Goal: Use online tool/utility: Utilize a website feature to perform a specific function

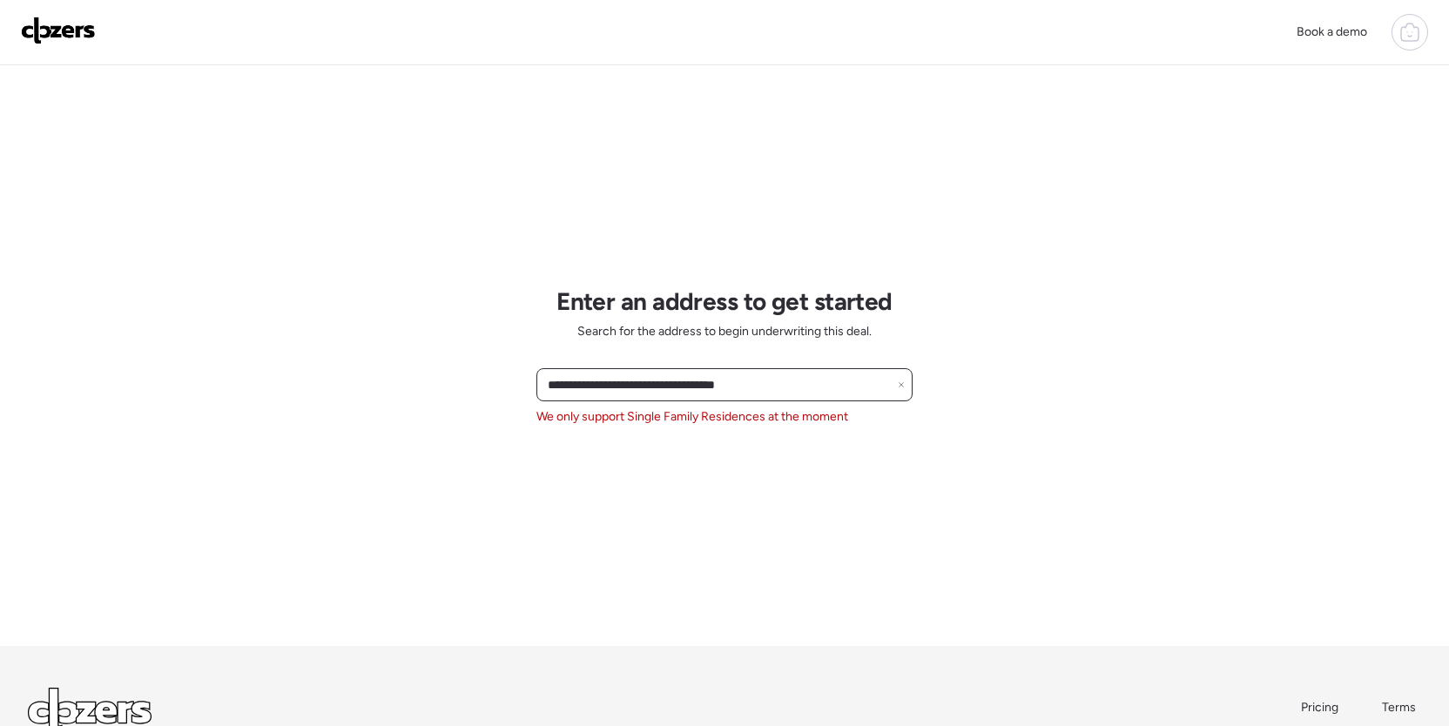
click at [663, 378] on input "**********" at bounding box center [724, 385] width 360 height 24
paste input "text"
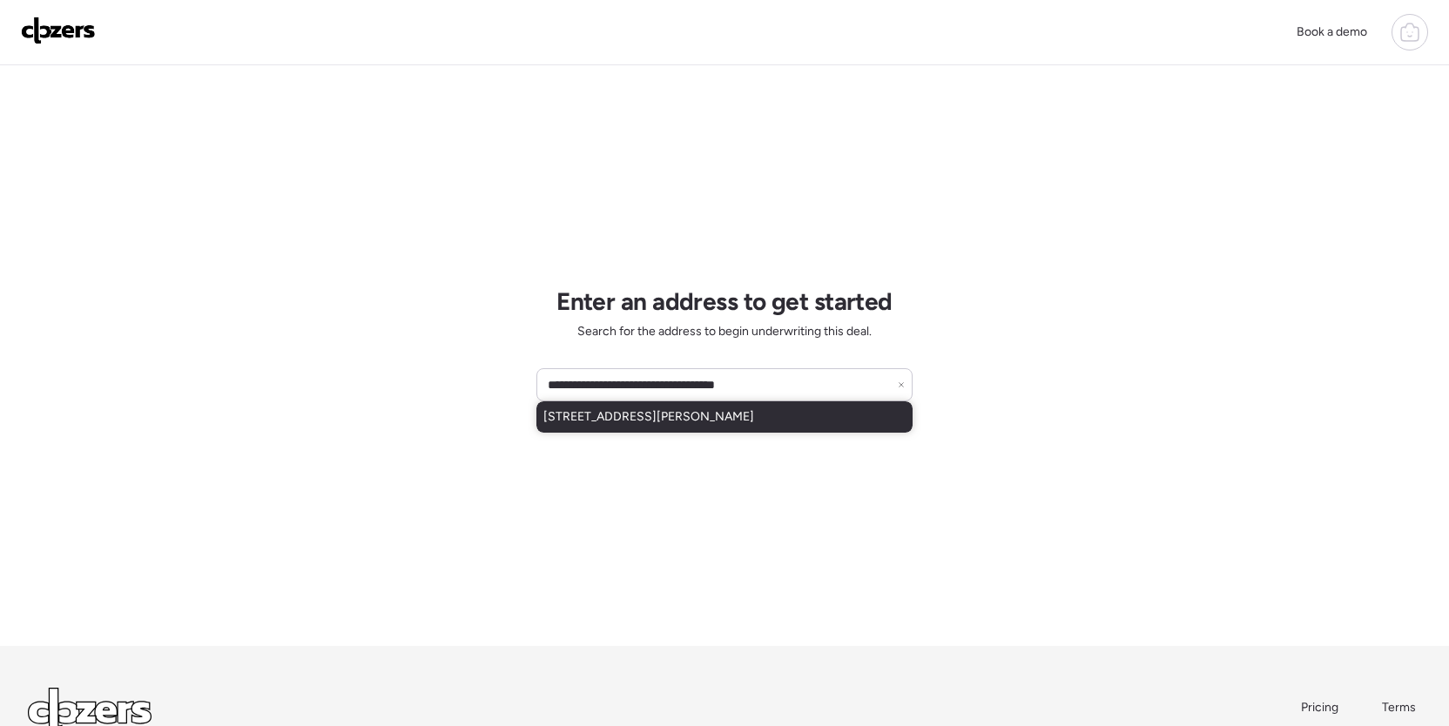
click at [673, 415] on span "4877 Calvin Ave, Saint Louis, MO, 63115" at bounding box center [648, 416] width 211 height 17
type input "**********"
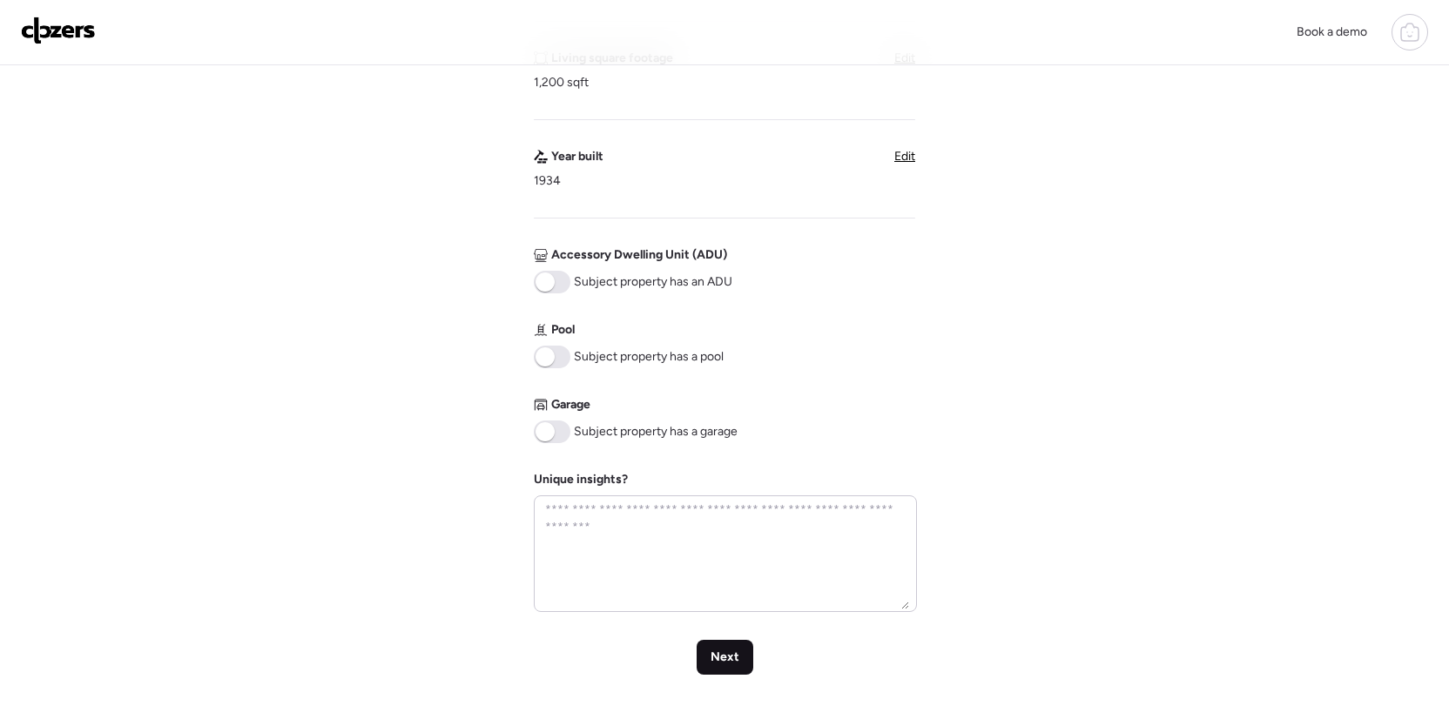
click at [738, 658] on div "Next" at bounding box center [725, 657] width 57 height 35
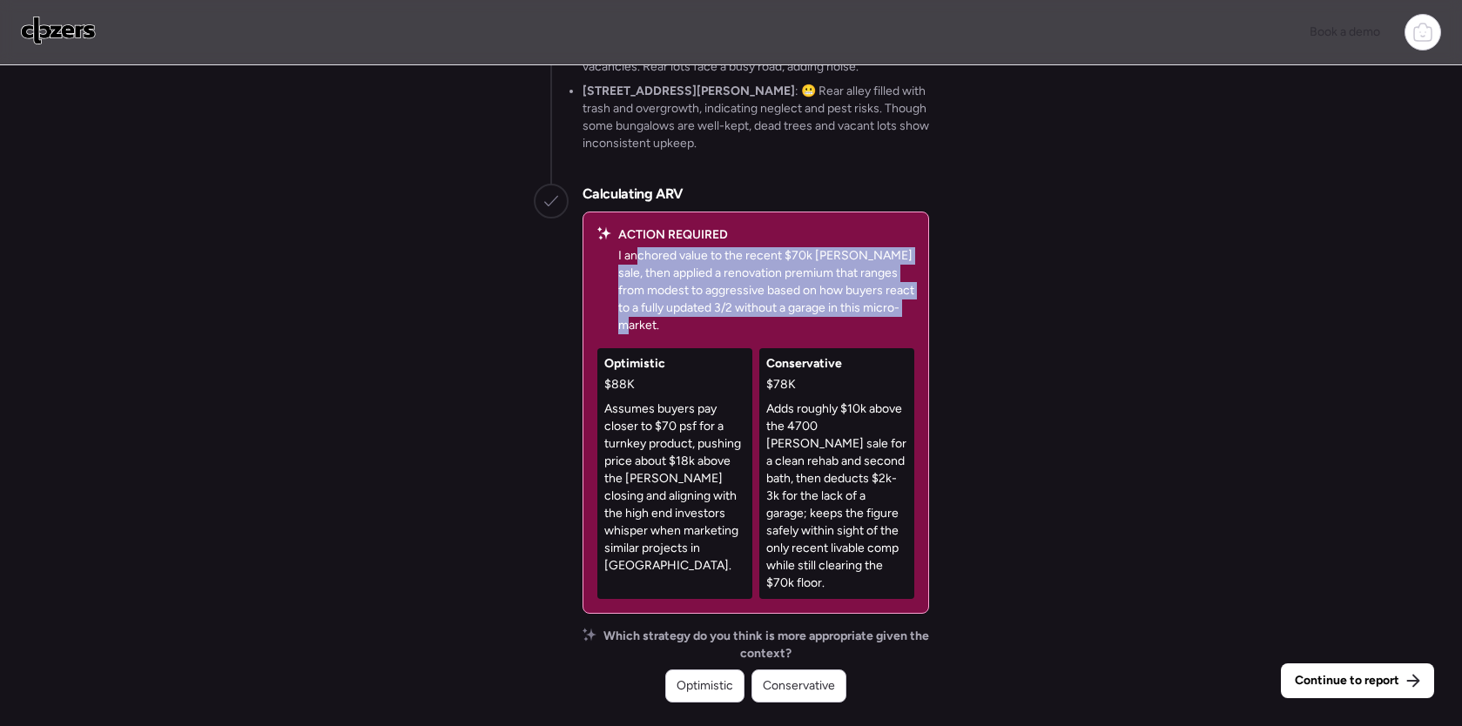
drag, startPoint x: 633, startPoint y: 279, endPoint x: 764, endPoint y: 349, distance: 149.2
click at [764, 334] on p "I anchored value to the recent $70k Penrose sale, then applied a renovation pre…" at bounding box center [766, 290] width 296 height 87
click at [766, 334] on p "I anchored value to the recent $70k Penrose sale, then applied a renovation pre…" at bounding box center [766, 290] width 296 height 87
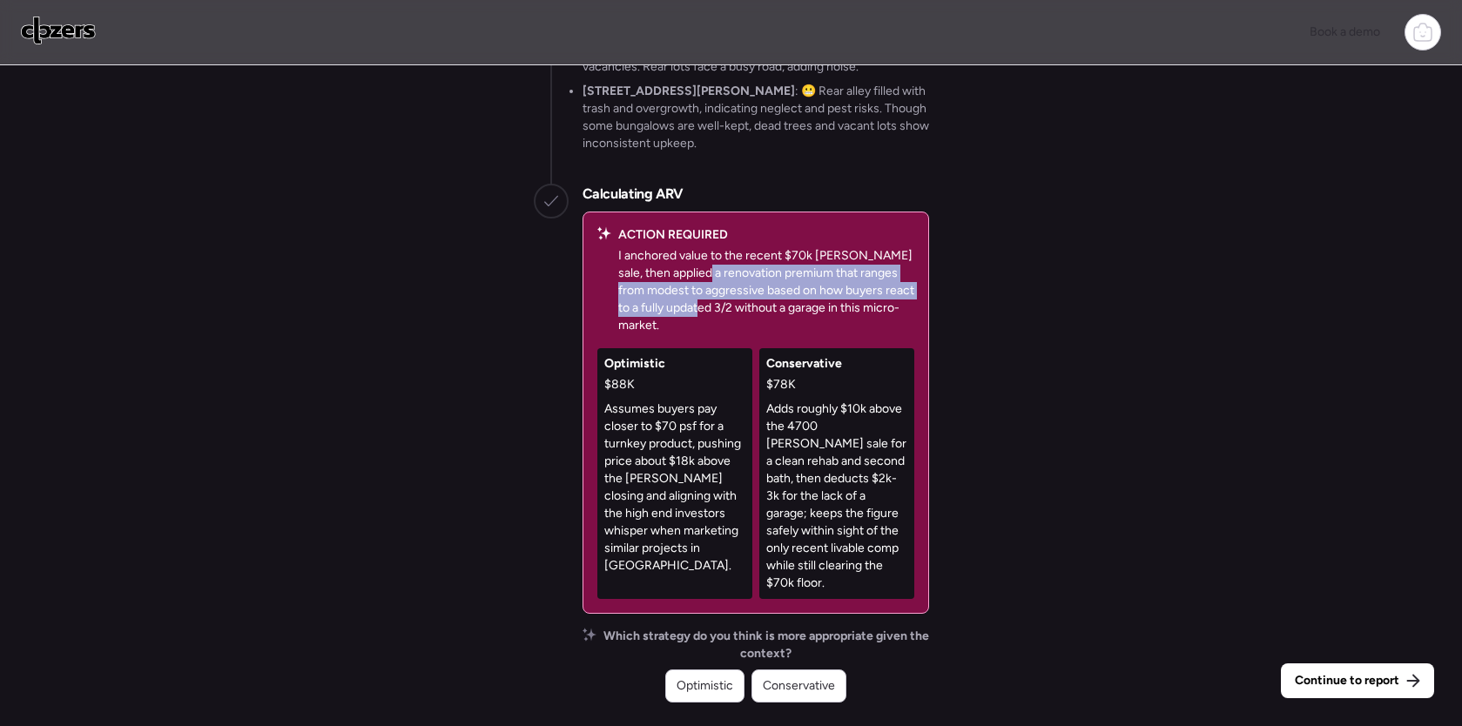
drag, startPoint x: 704, startPoint y: 333, endPoint x: 680, endPoint y: 281, distance: 57.3
click at [680, 281] on p "I anchored value to the recent $70k Penrose sale, then applied a renovation pre…" at bounding box center [766, 290] width 296 height 87
drag, startPoint x: 686, startPoint y: 285, endPoint x: 756, endPoint y: 335, distance: 86.0
click at [754, 334] on p "I anchored value to the recent $70k Penrose sale, then applied a renovation pre…" at bounding box center [766, 290] width 296 height 87
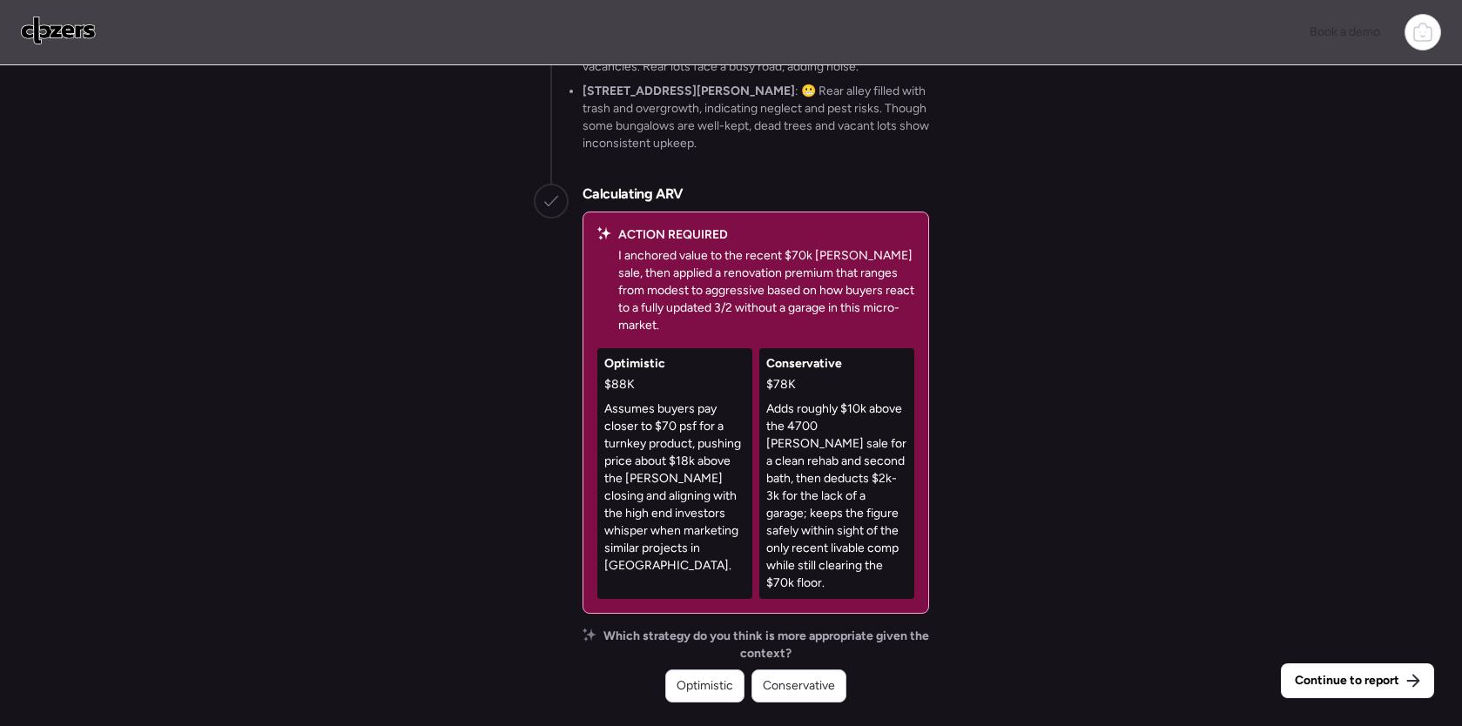
click at [756, 334] on p "I anchored value to the recent $70k Penrose sale, then applied a renovation pre…" at bounding box center [766, 290] width 296 height 87
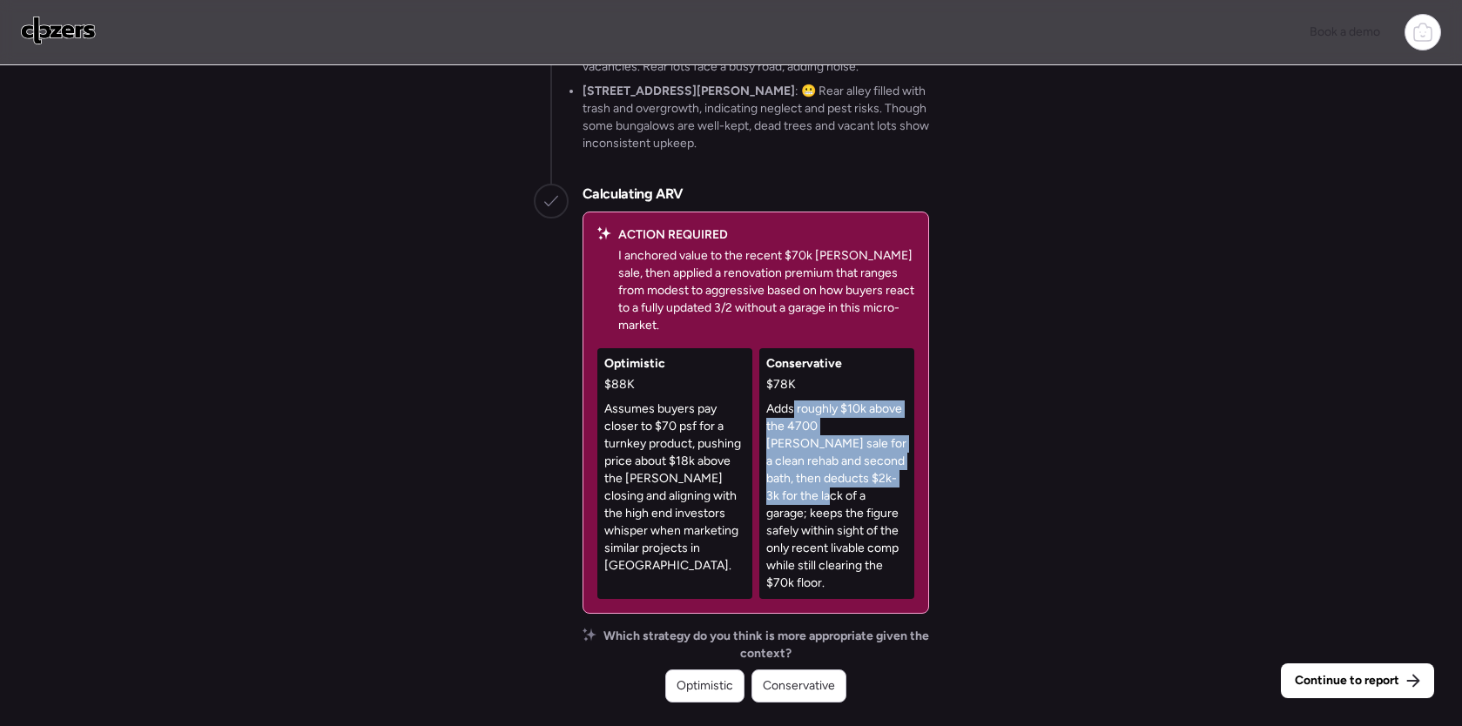
drag, startPoint x: 836, startPoint y: 485, endPoint x: 853, endPoint y: 502, distance: 24.6
click at [853, 502] on p "Adds roughly $10k above the 4700 Penrose sale for a clean rehab and second bath…" at bounding box center [836, 497] width 141 height 192
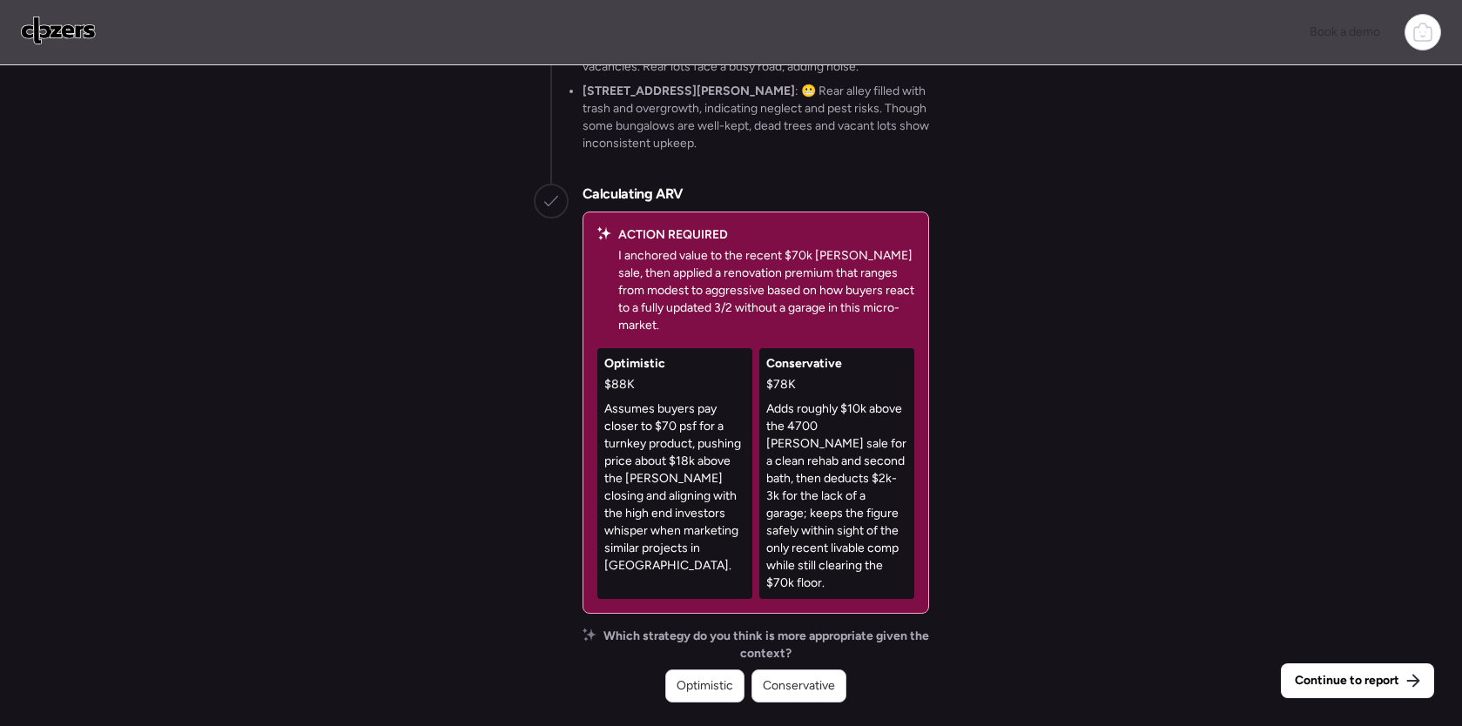
click at [804, 680] on span "Conservative" at bounding box center [799, 685] width 72 height 17
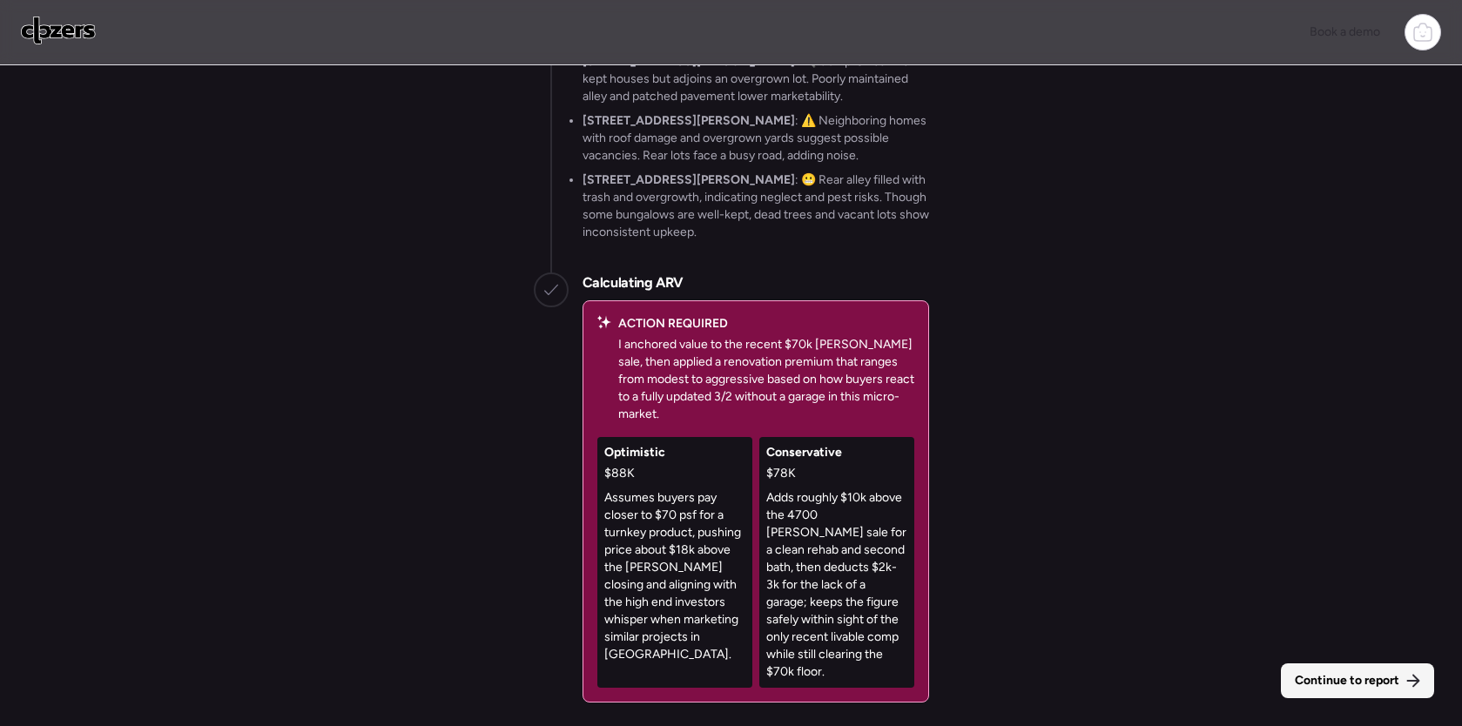
click at [1402, 673] on div "Continue to report" at bounding box center [1357, 680] width 153 height 35
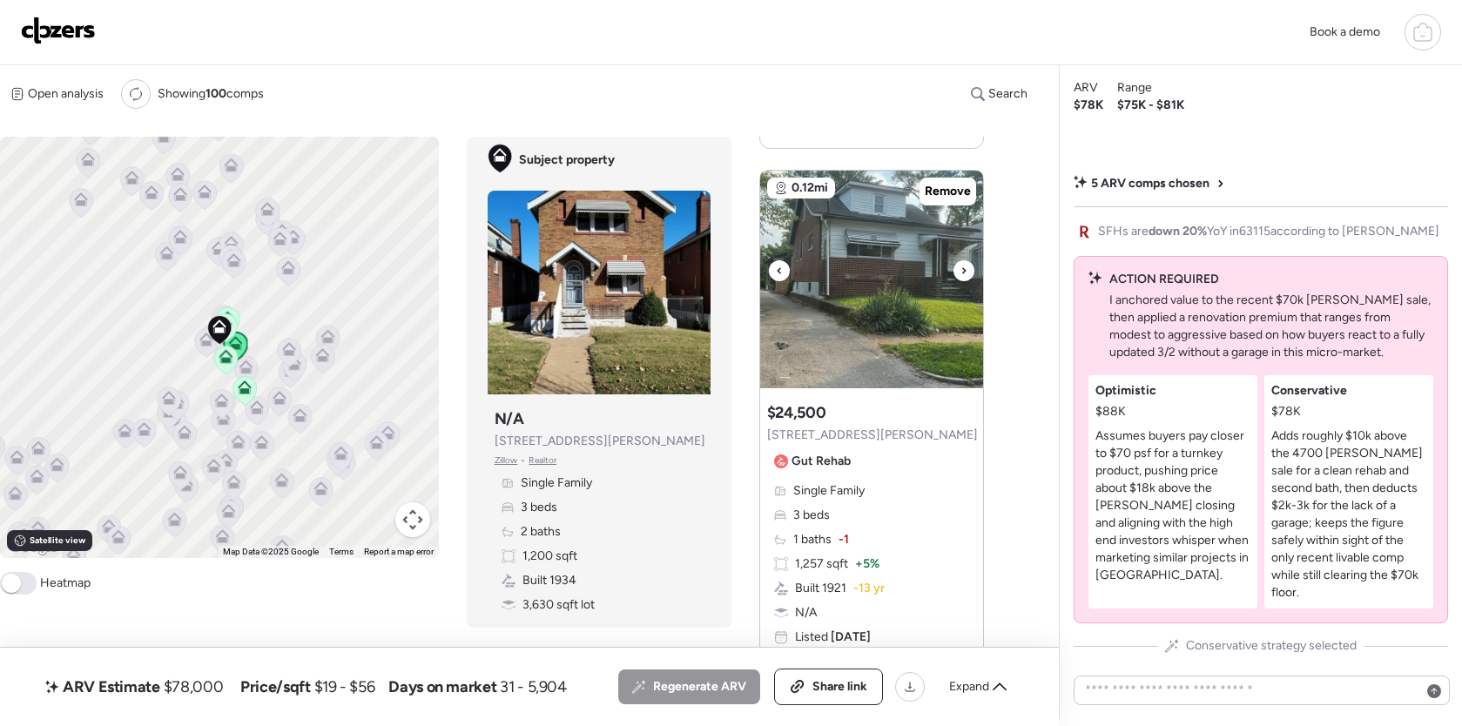
scroll to position [2301, 0]
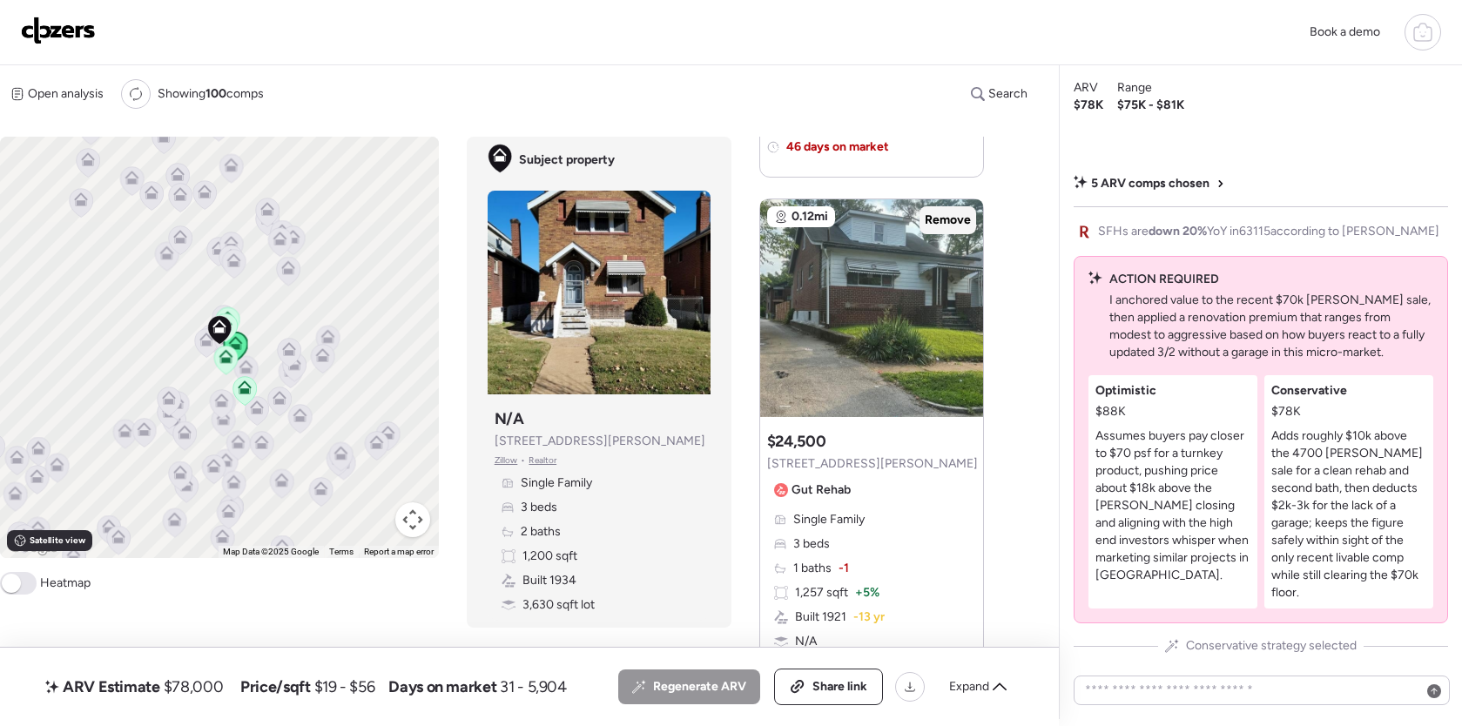
click at [955, 219] on span "Remove" at bounding box center [948, 220] width 46 height 17
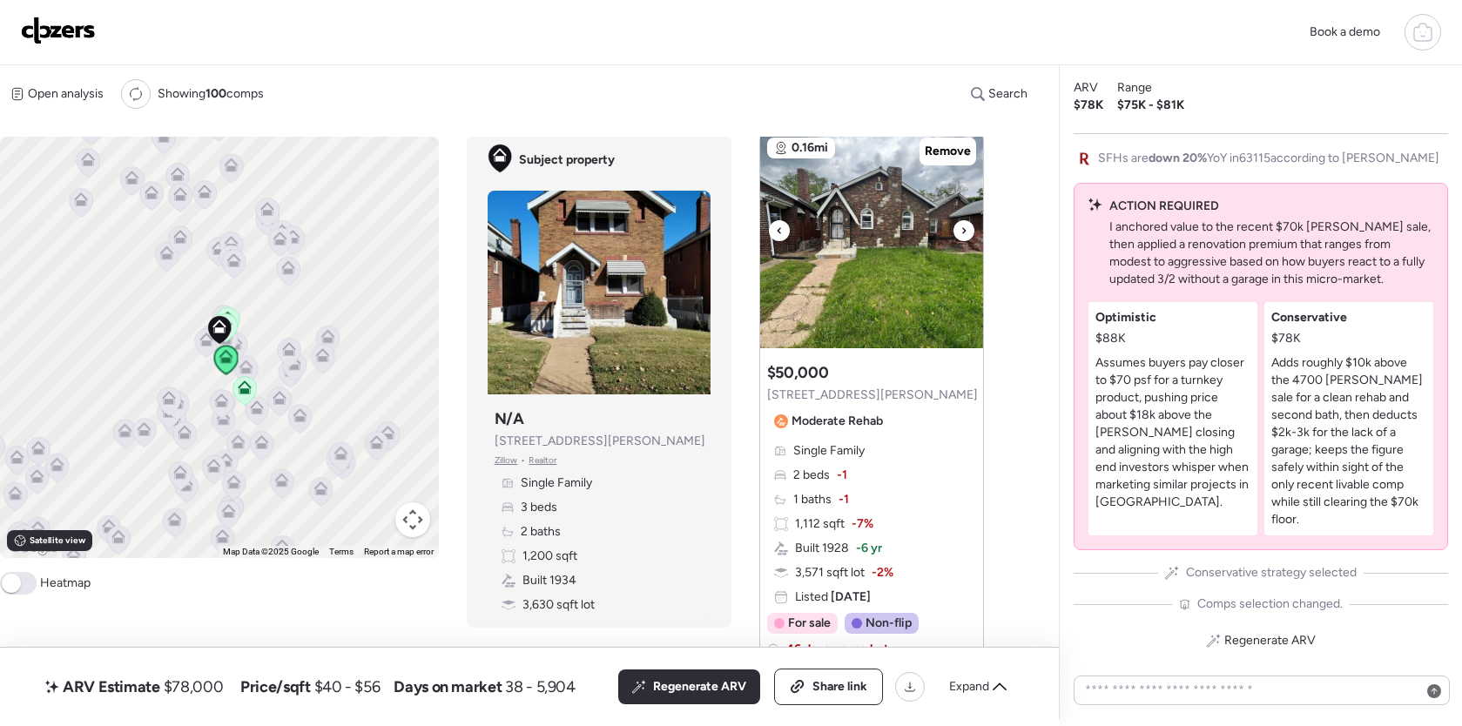
scroll to position [1793, 0]
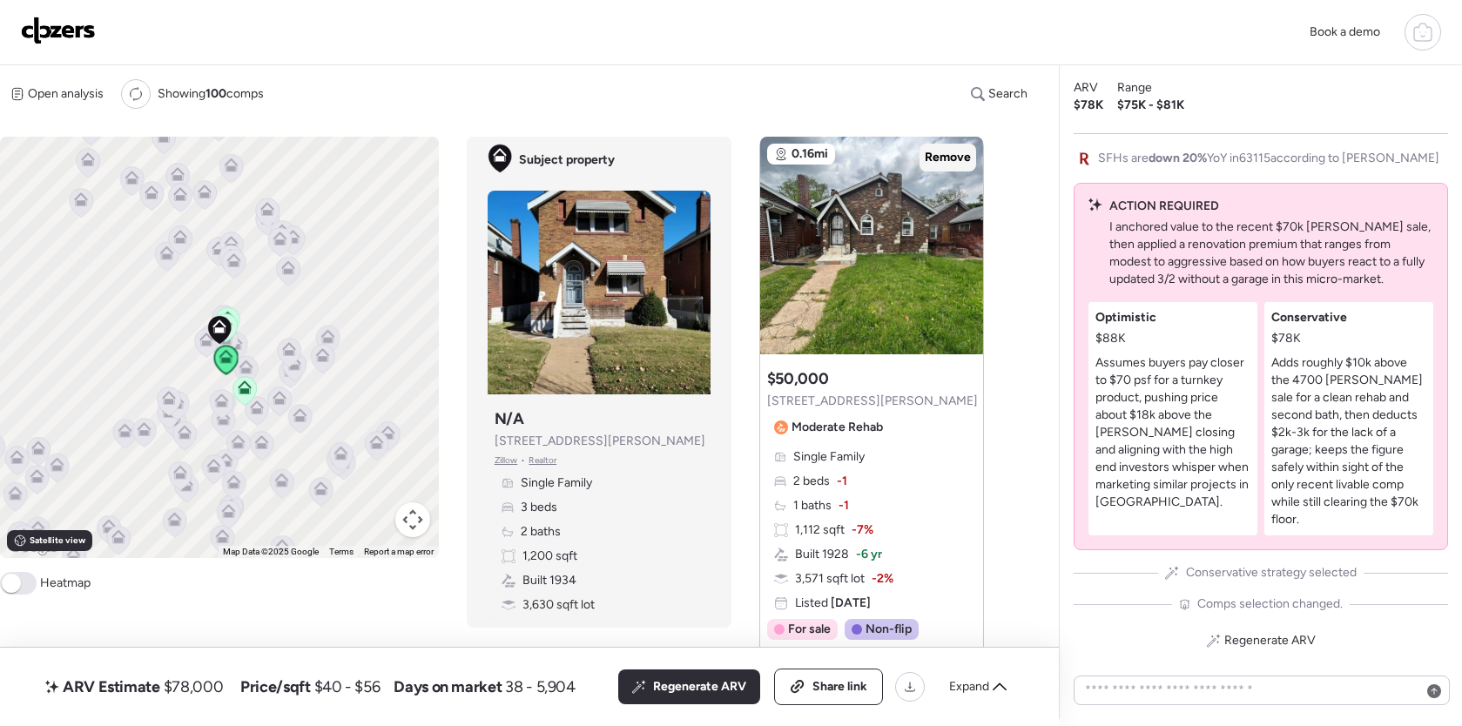
click at [959, 146] on div "Remove" at bounding box center [947, 158] width 57 height 28
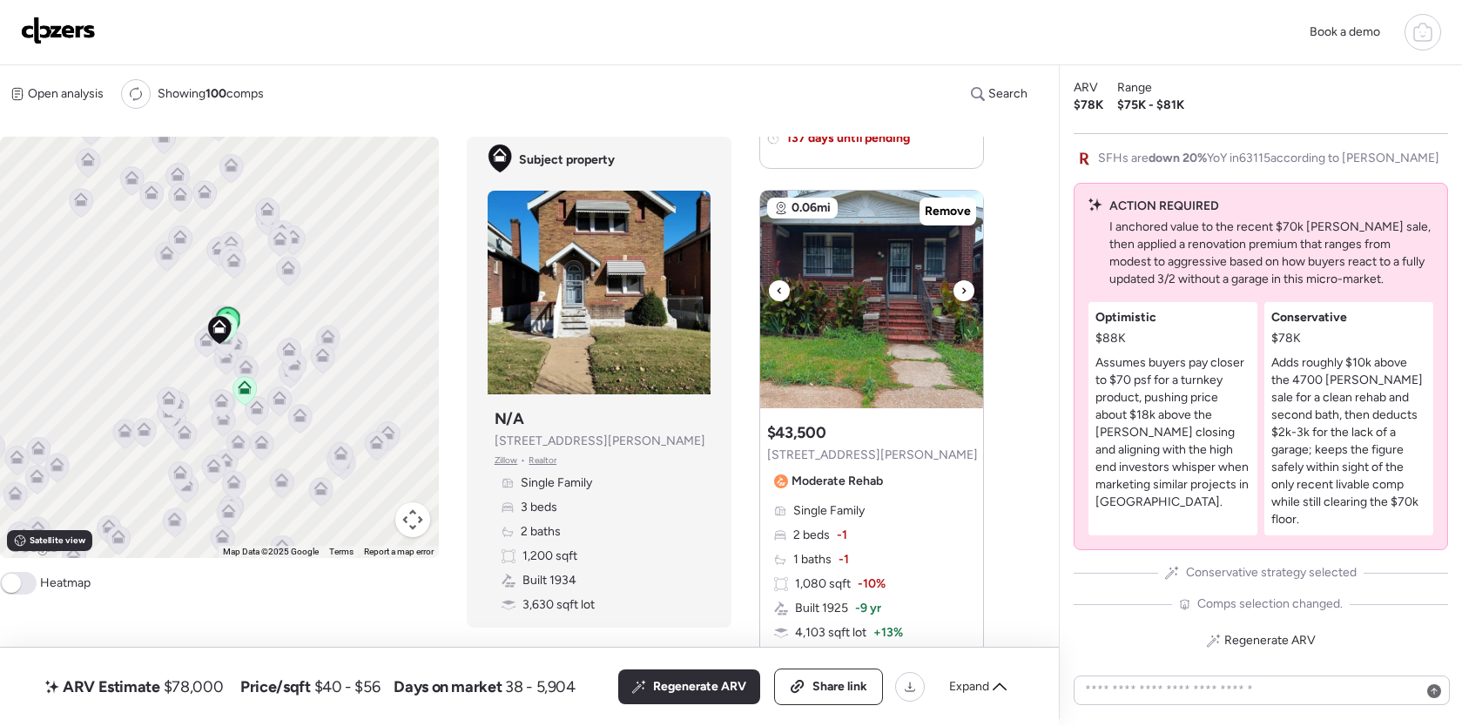
scroll to position [1167, 0]
click at [961, 292] on icon at bounding box center [963, 291] width 7 height 21
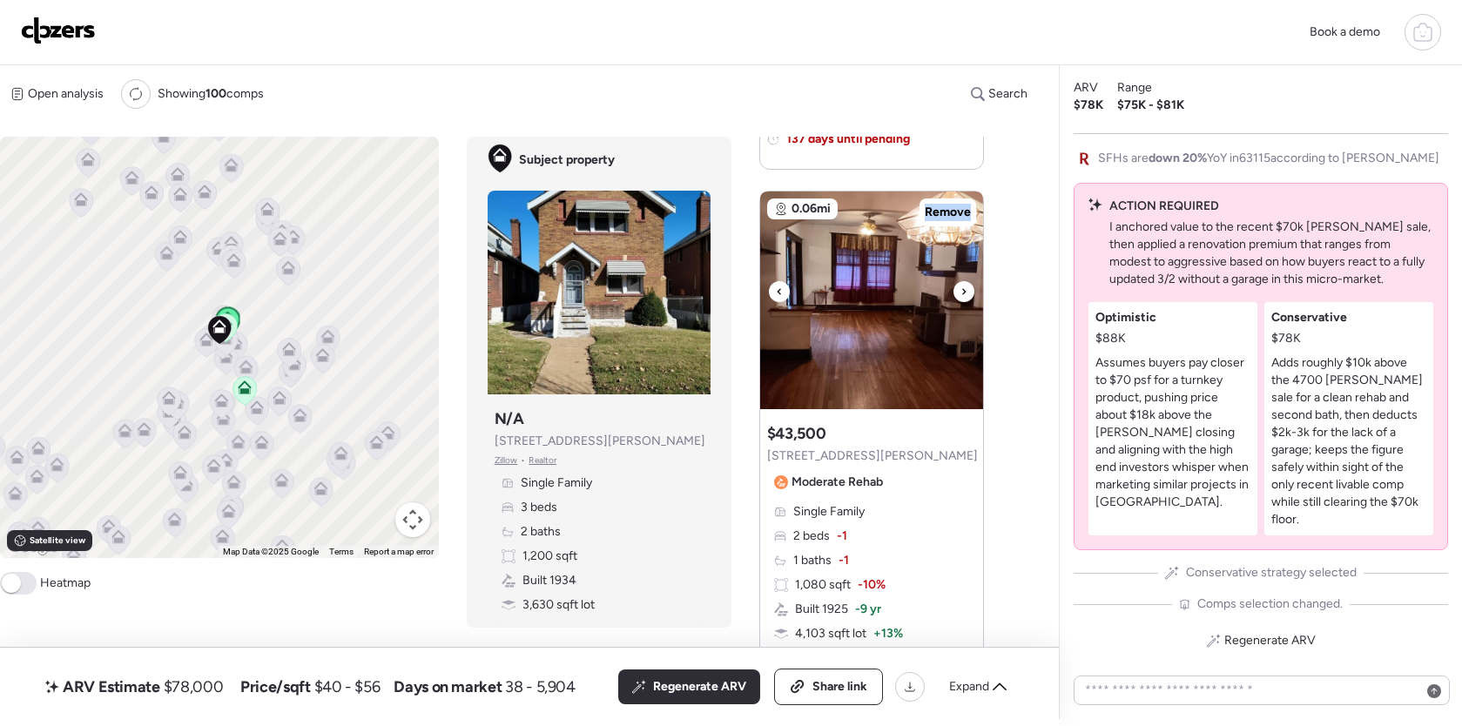
click at [961, 292] on icon at bounding box center [963, 291] width 7 height 21
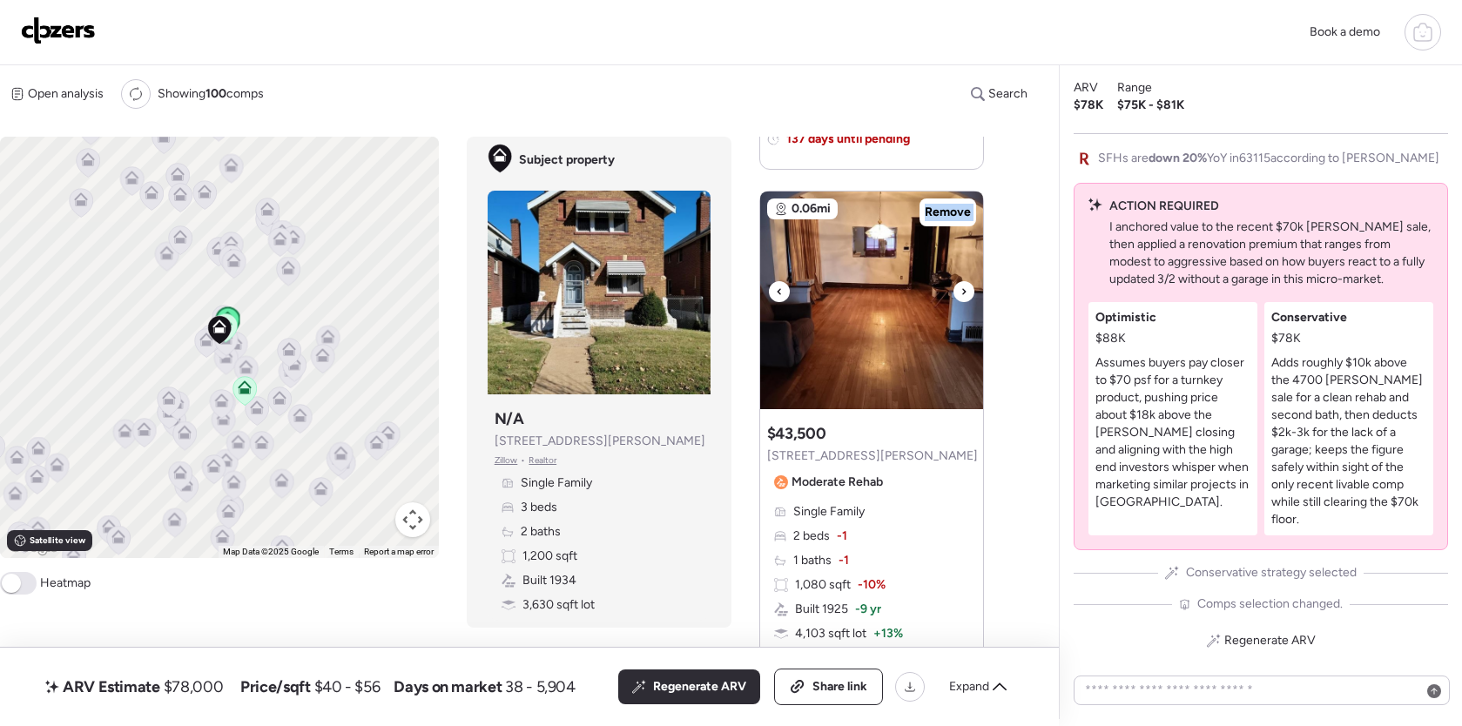
click at [962, 292] on icon at bounding box center [963, 291] width 7 height 21
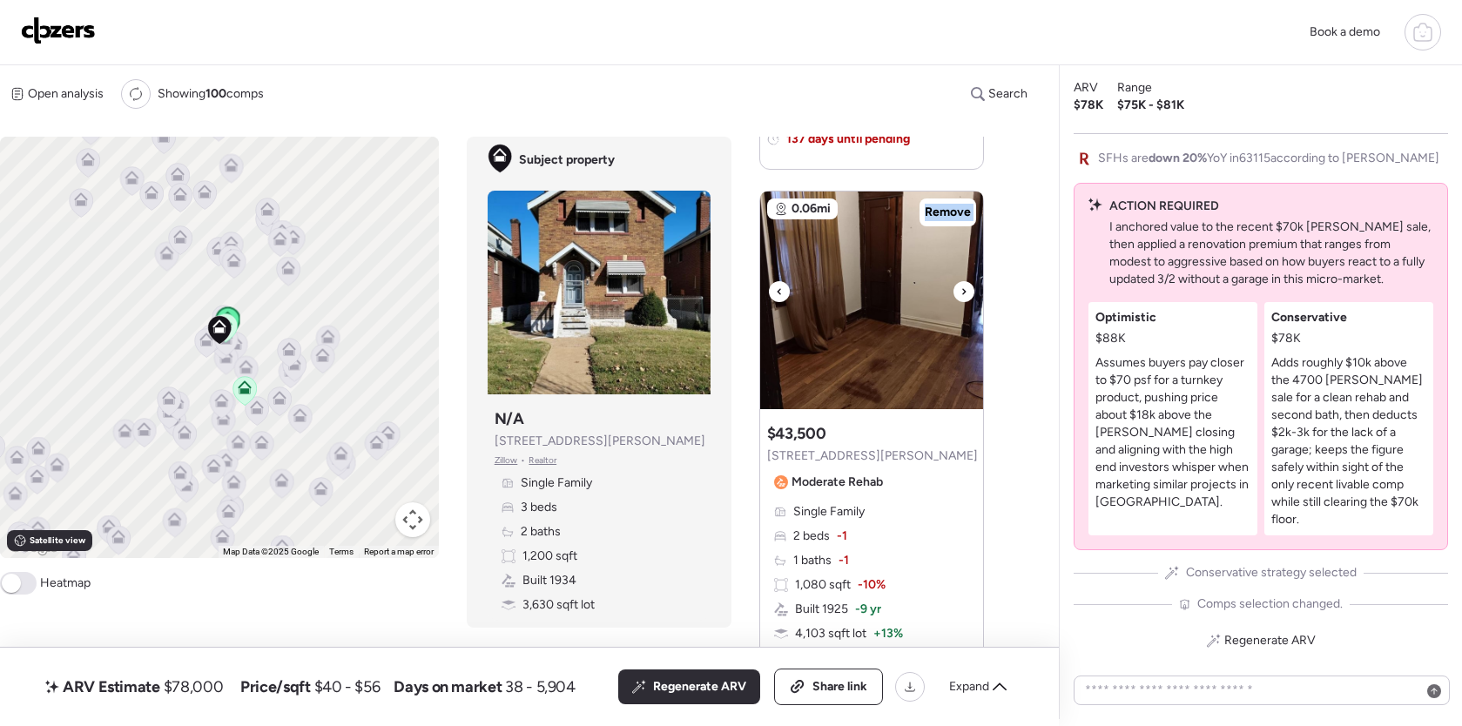
click at [962, 292] on icon at bounding box center [963, 291] width 7 height 21
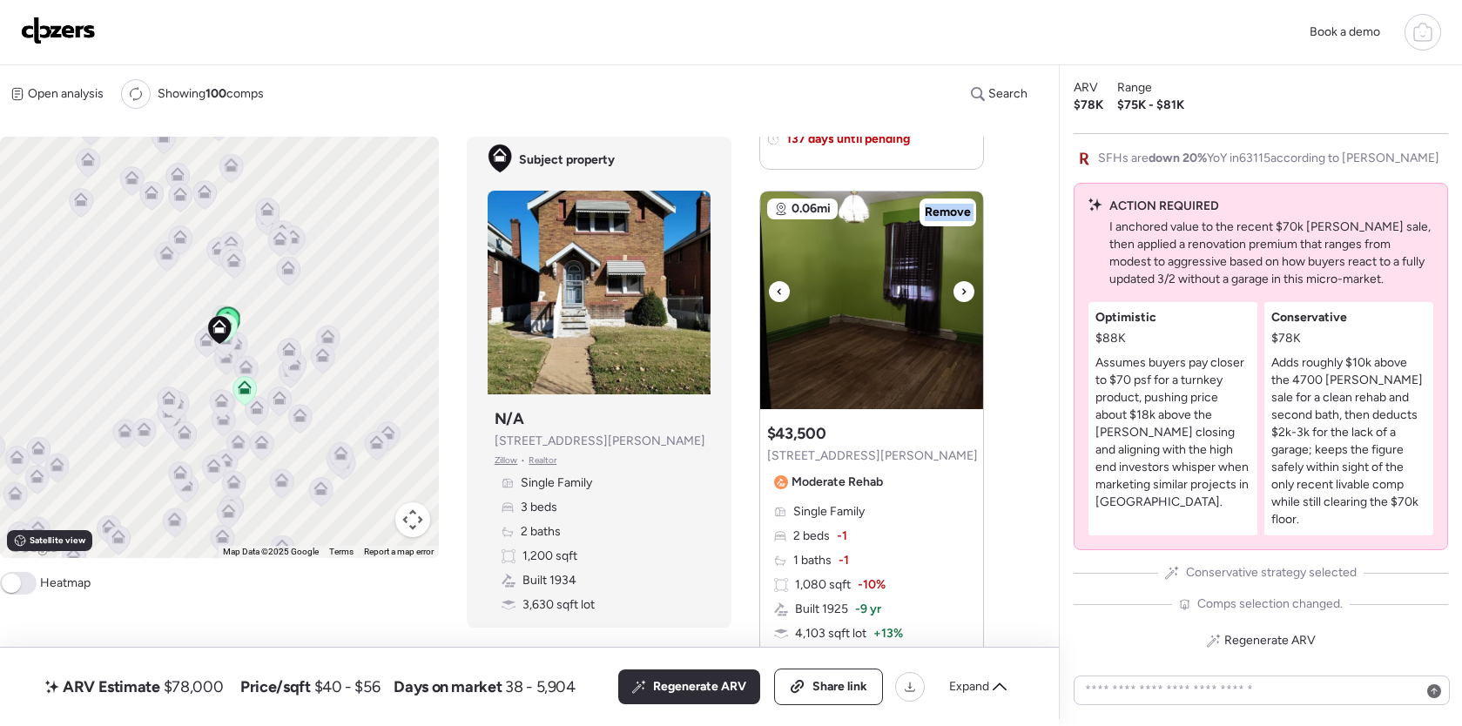
click at [962, 292] on icon at bounding box center [963, 291] width 7 height 21
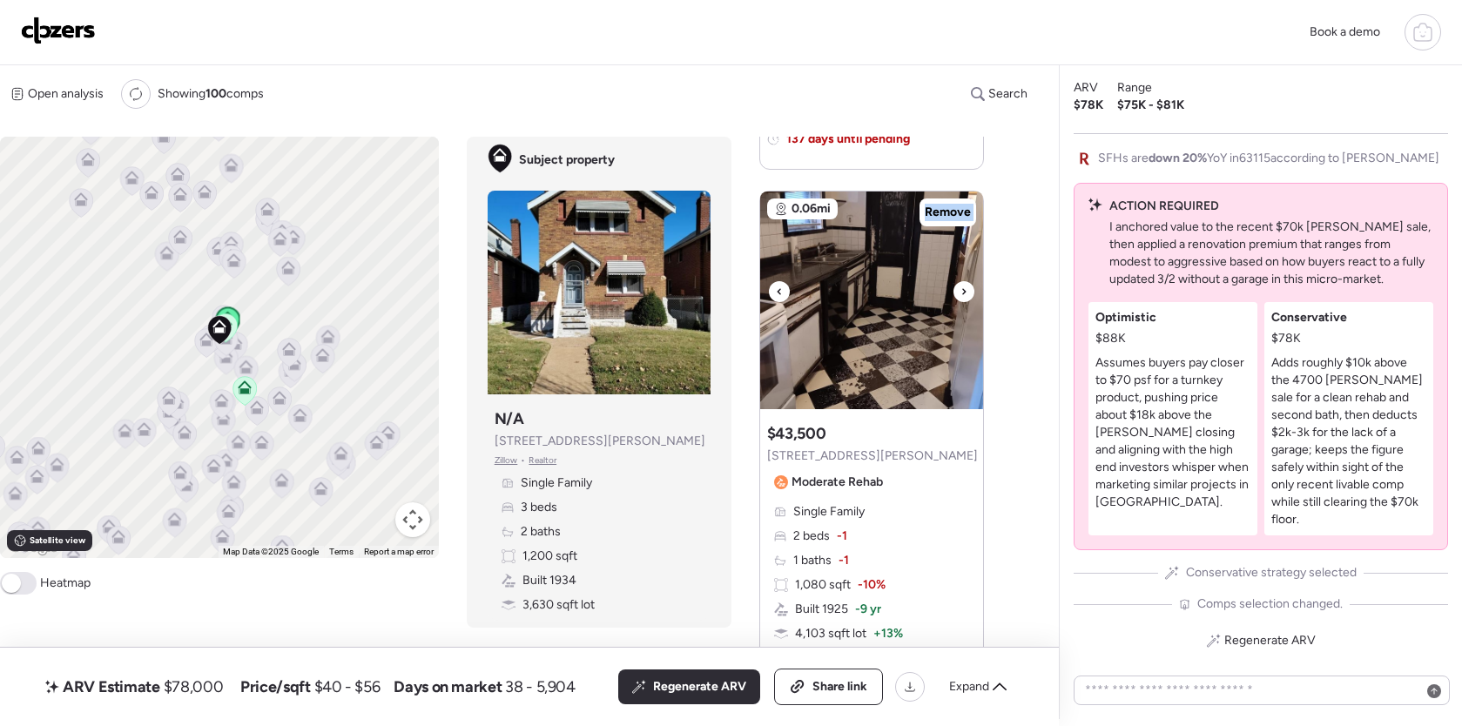
click at [962, 292] on icon at bounding box center [963, 291] width 7 height 21
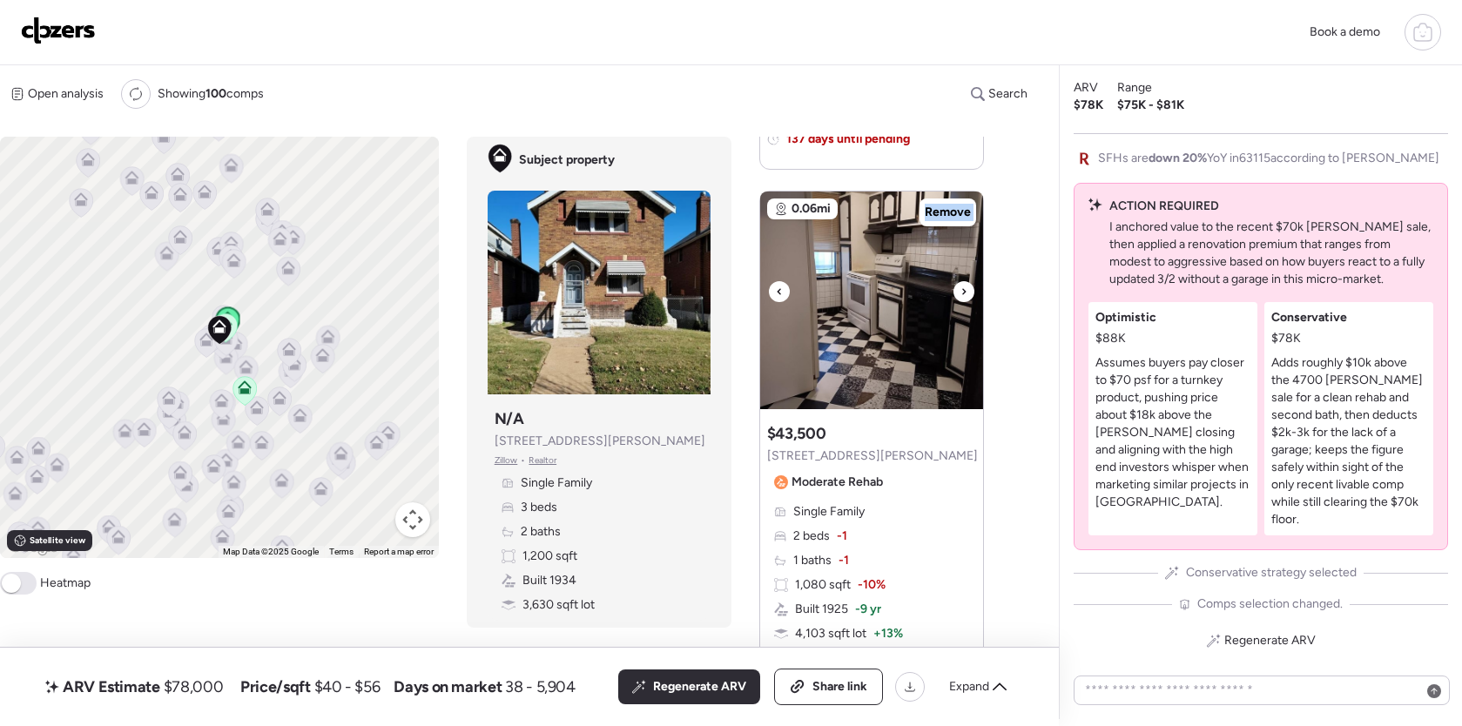
click at [962, 292] on icon at bounding box center [963, 291] width 7 height 21
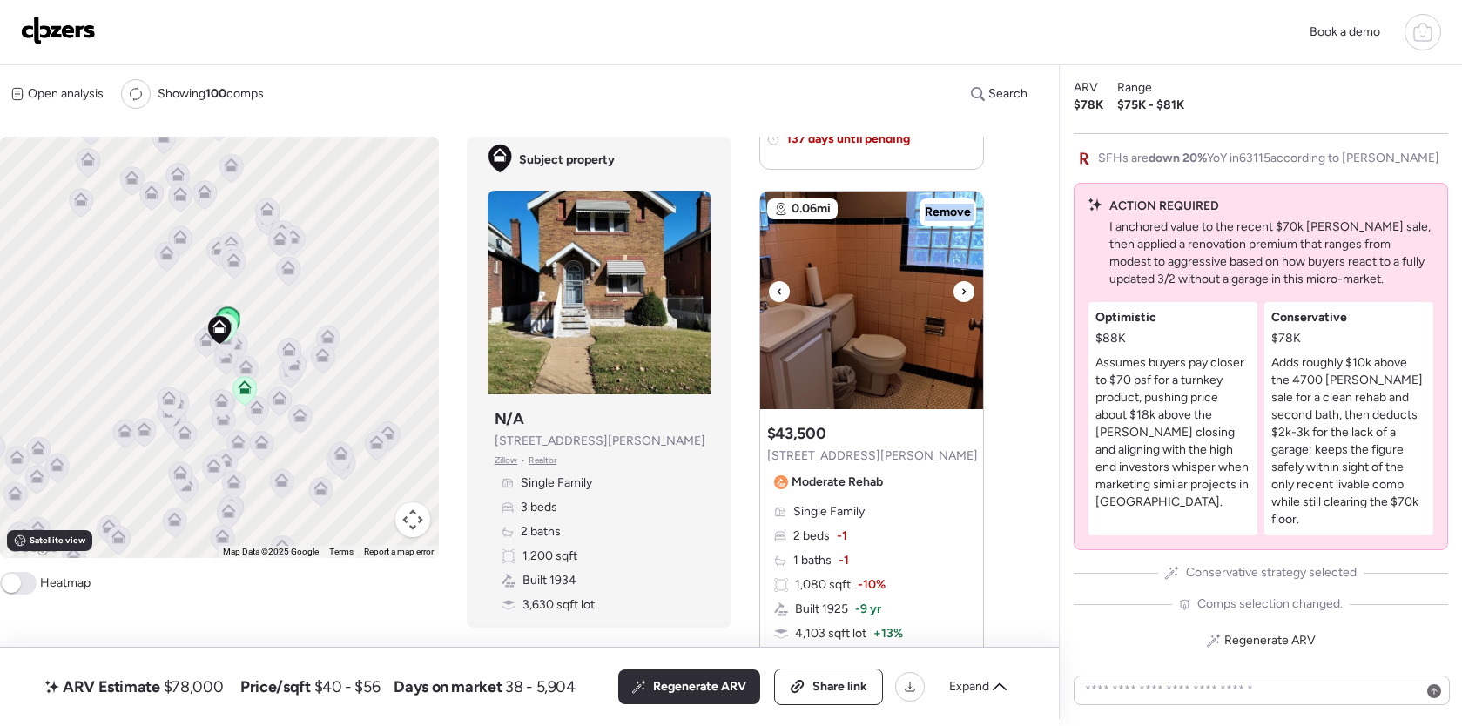
click at [962, 292] on icon at bounding box center [963, 291] width 7 height 21
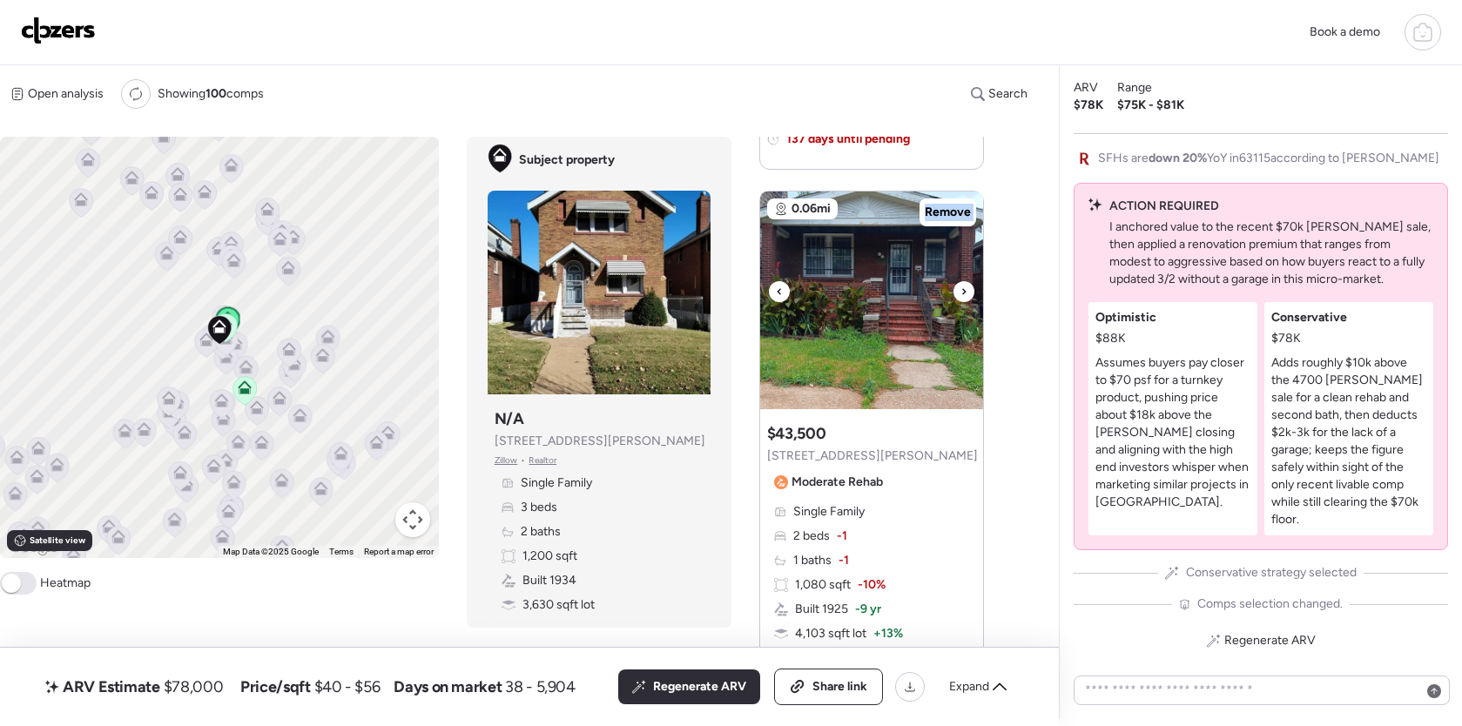
click at [962, 292] on icon at bounding box center [963, 291] width 7 height 21
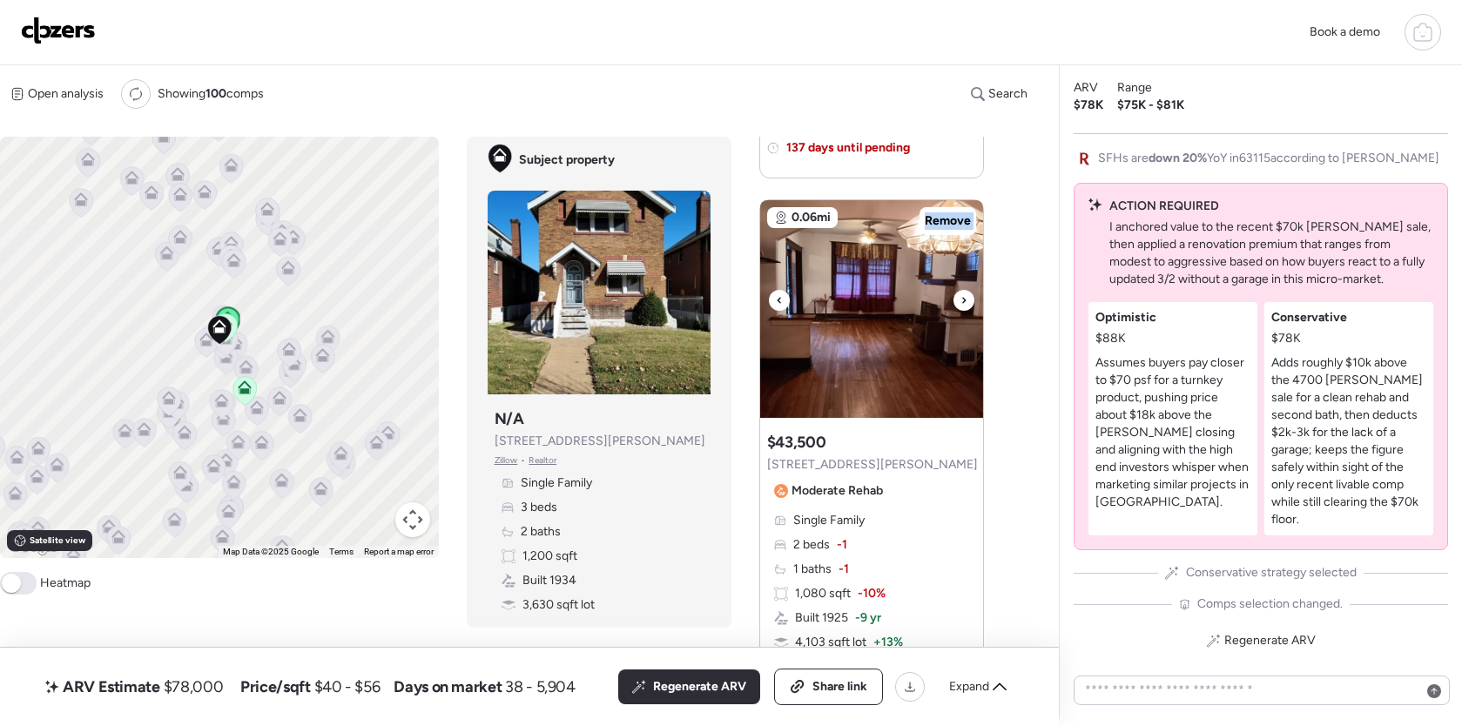
scroll to position [1123, 0]
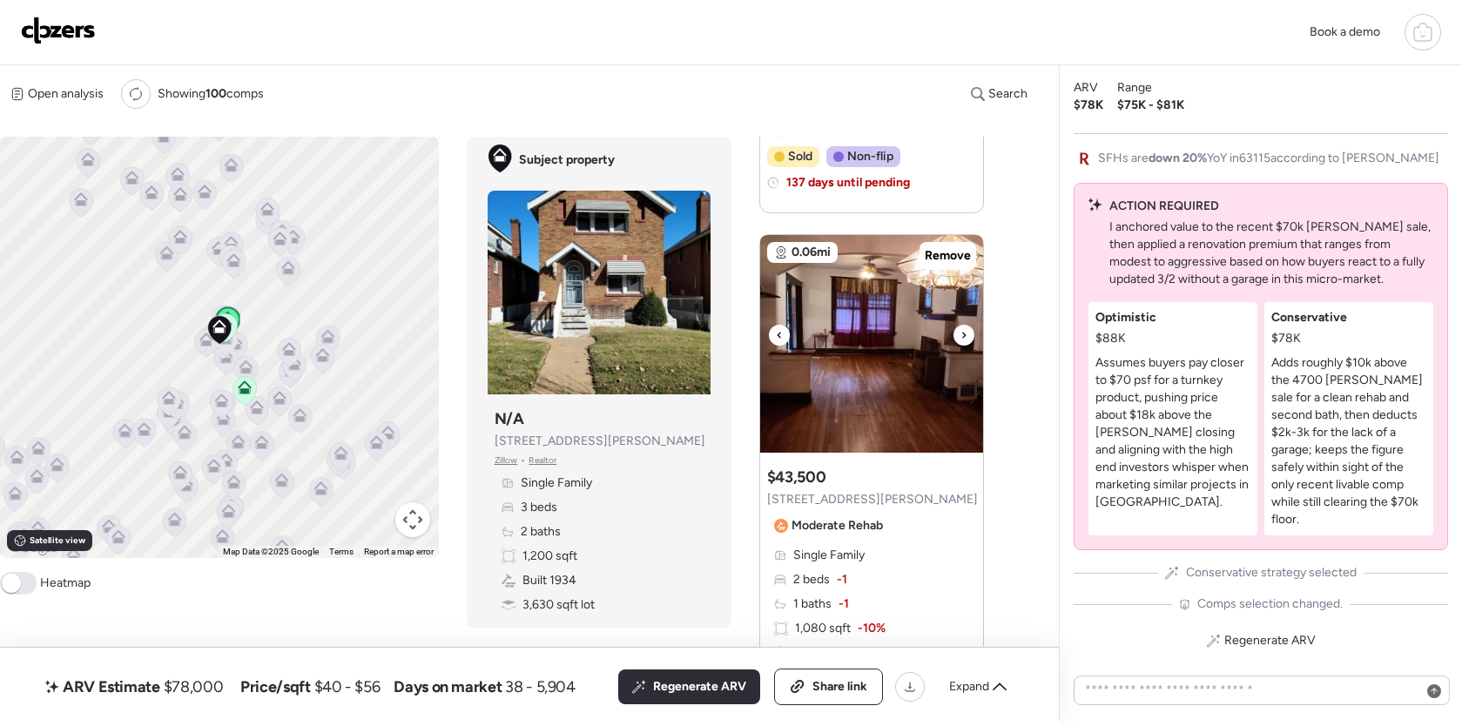
click at [963, 336] on icon at bounding box center [963, 335] width 3 height 6
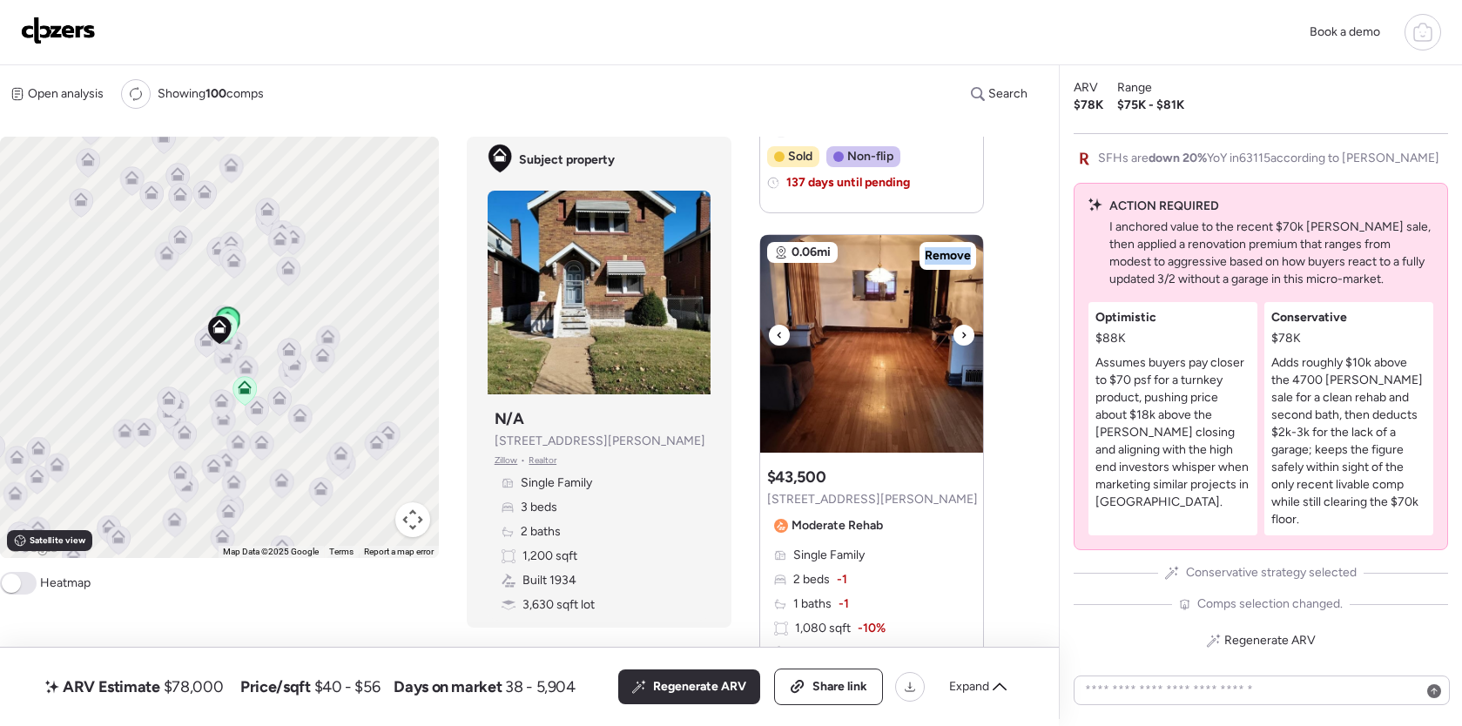
click at [963, 336] on icon at bounding box center [963, 335] width 3 height 6
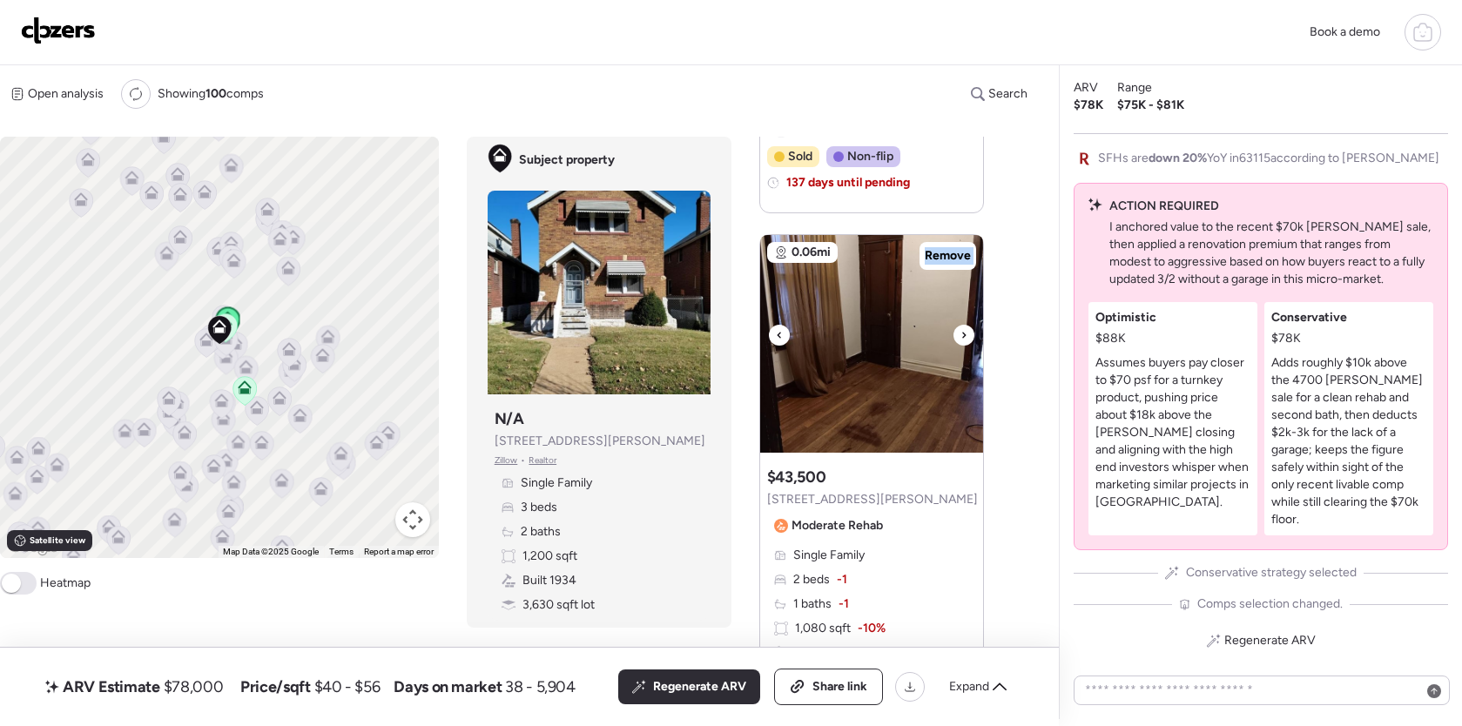
click at [963, 336] on icon at bounding box center [963, 335] width 3 height 6
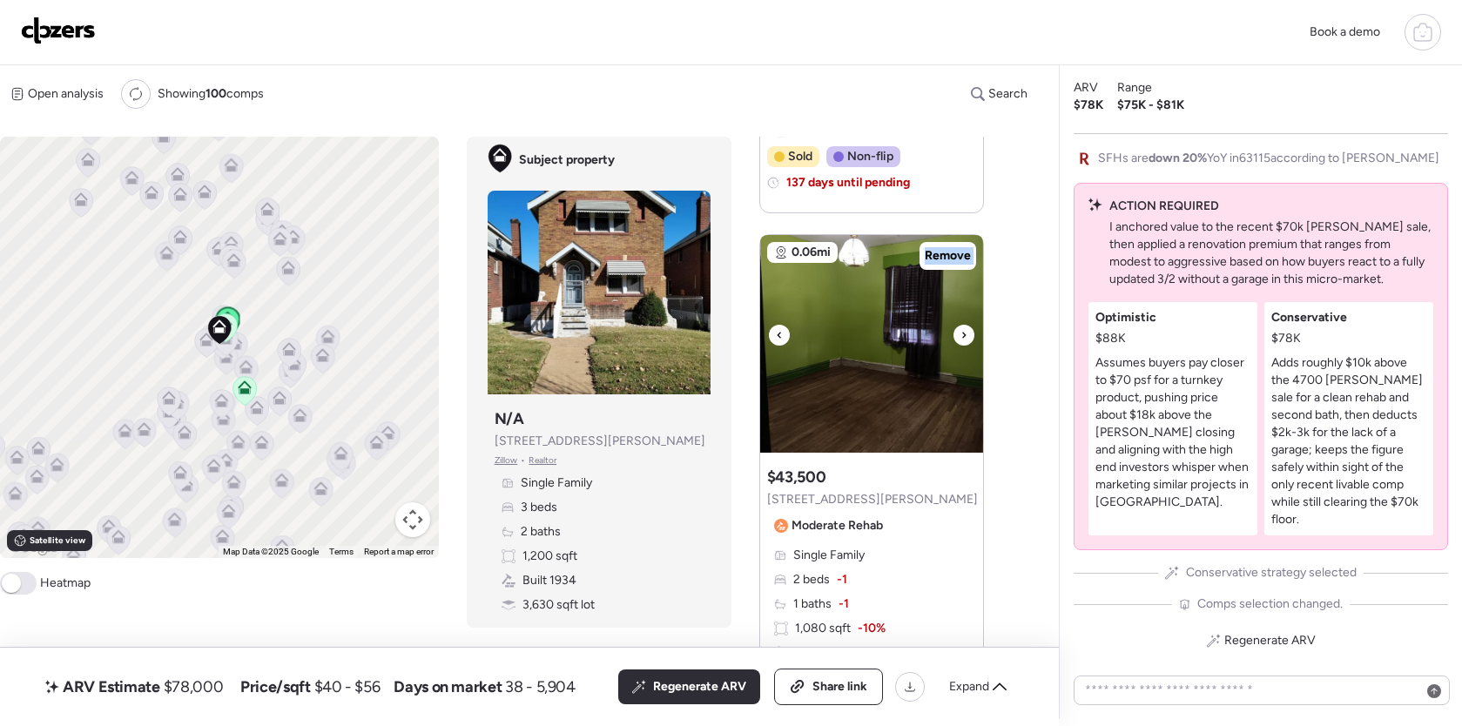
click at [963, 336] on icon at bounding box center [963, 335] width 3 height 6
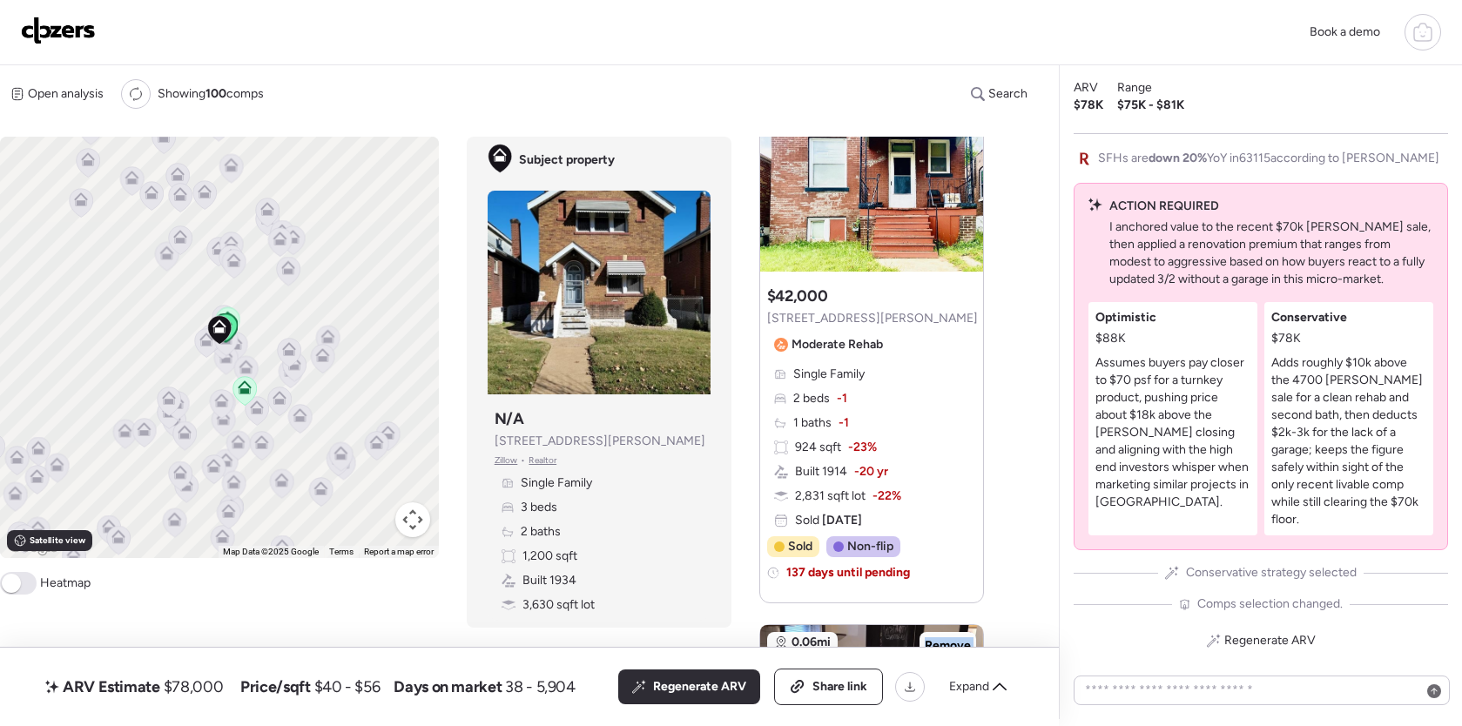
scroll to position [477, 0]
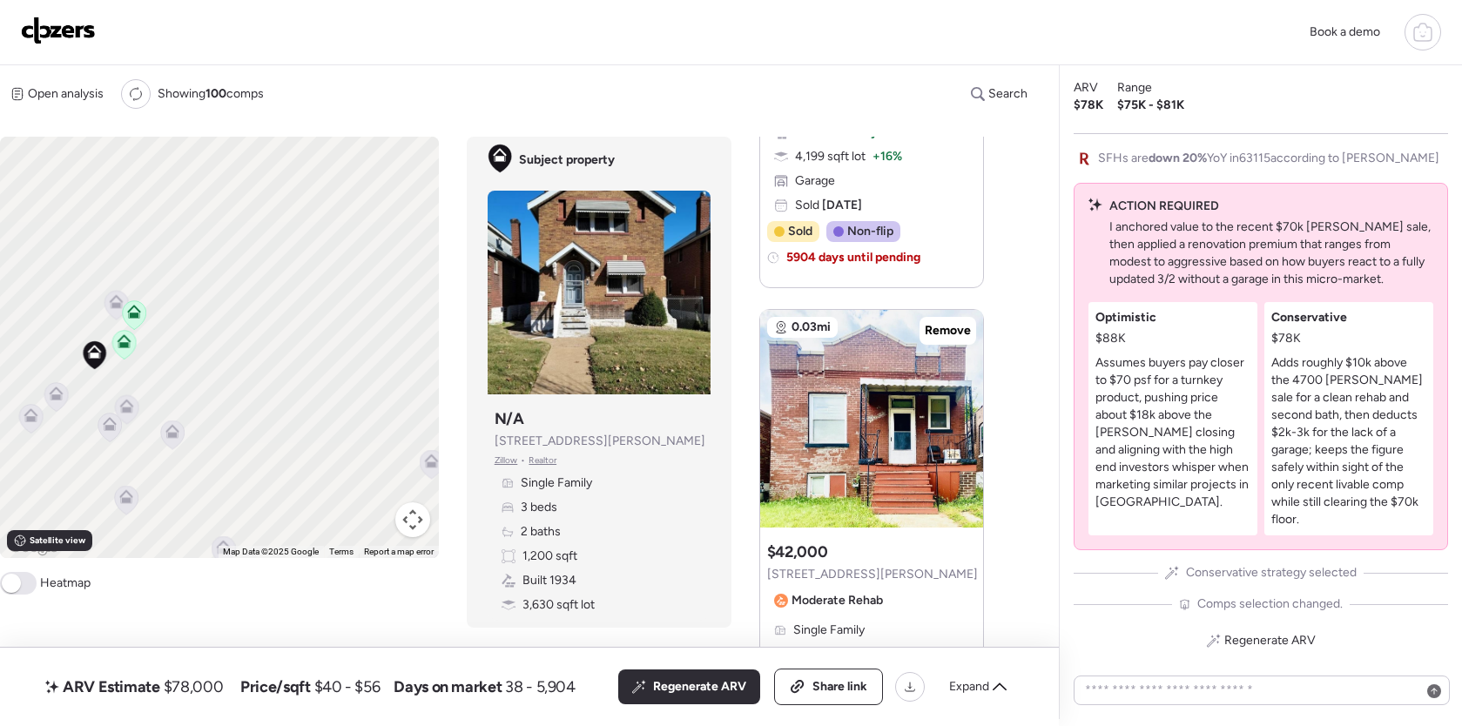
drag, startPoint x: 197, startPoint y: 367, endPoint x: 241, endPoint y: 384, distance: 47.4
click at [220, 368] on div "To activate drag with keyboard, press Alt + Enter. Once in keyboard drag state,…" at bounding box center [219, 347] width 439 height 421
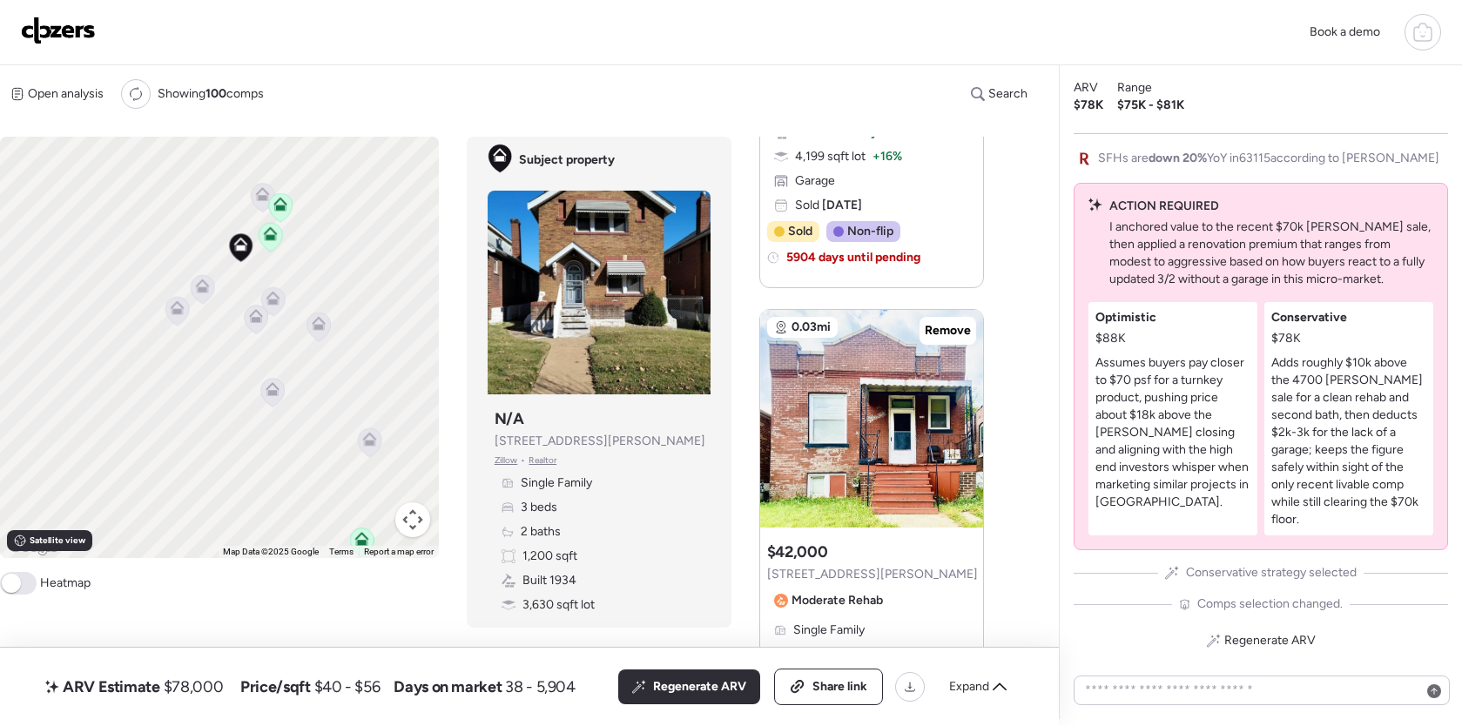
drag, startPoint x: 287, startPoint y: 327, endPoint x: 366, endPoint y: 266, distance: 99.8
click at [366, 255] on div "To activate drag with keyboard, press Alt + Enter. Once in keyboard drag state,…" at bounding box center [219, 347] width 439 height 421
click at [314, 331] on icon at bounding box center [321, 323] width 24 height 29
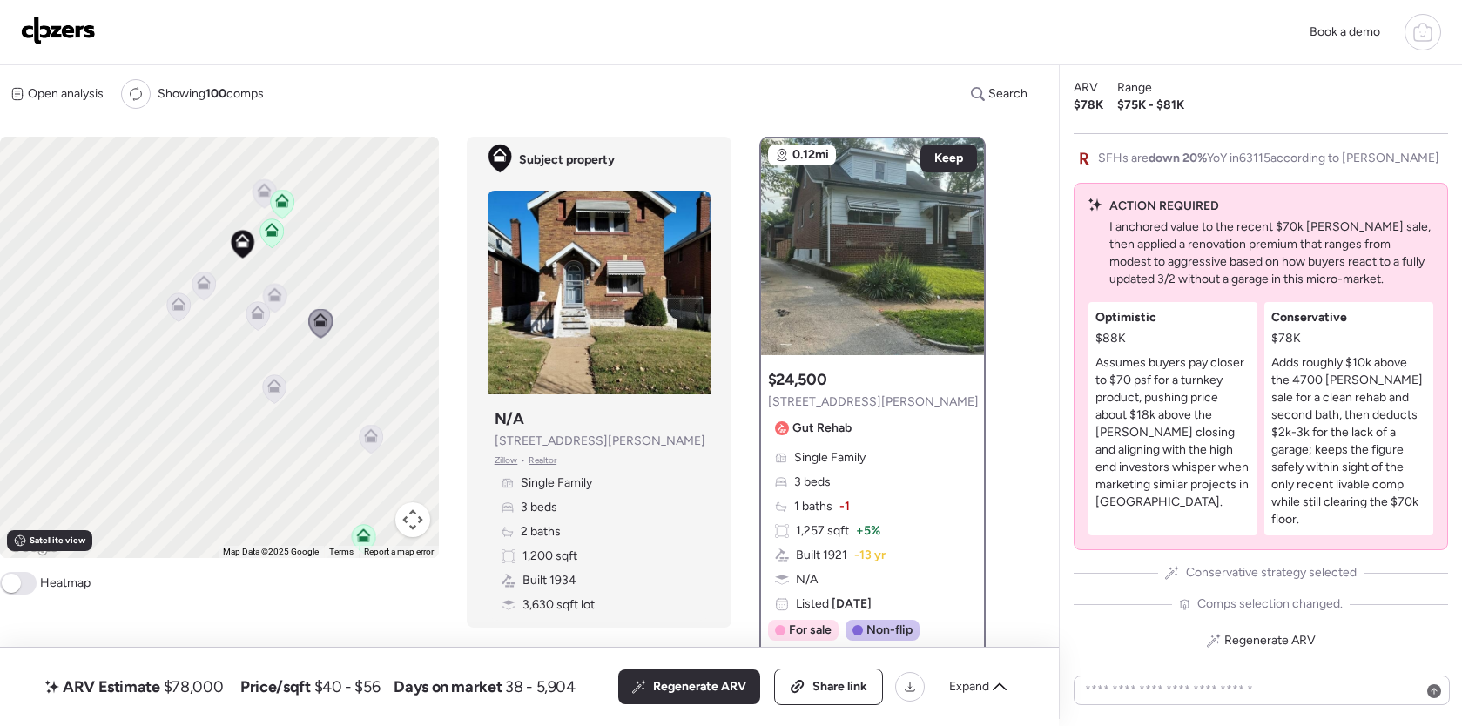
scroll to position [0, 0]
click at [274, 382] on icon at bounding box center [273, 383] width 13 height 8
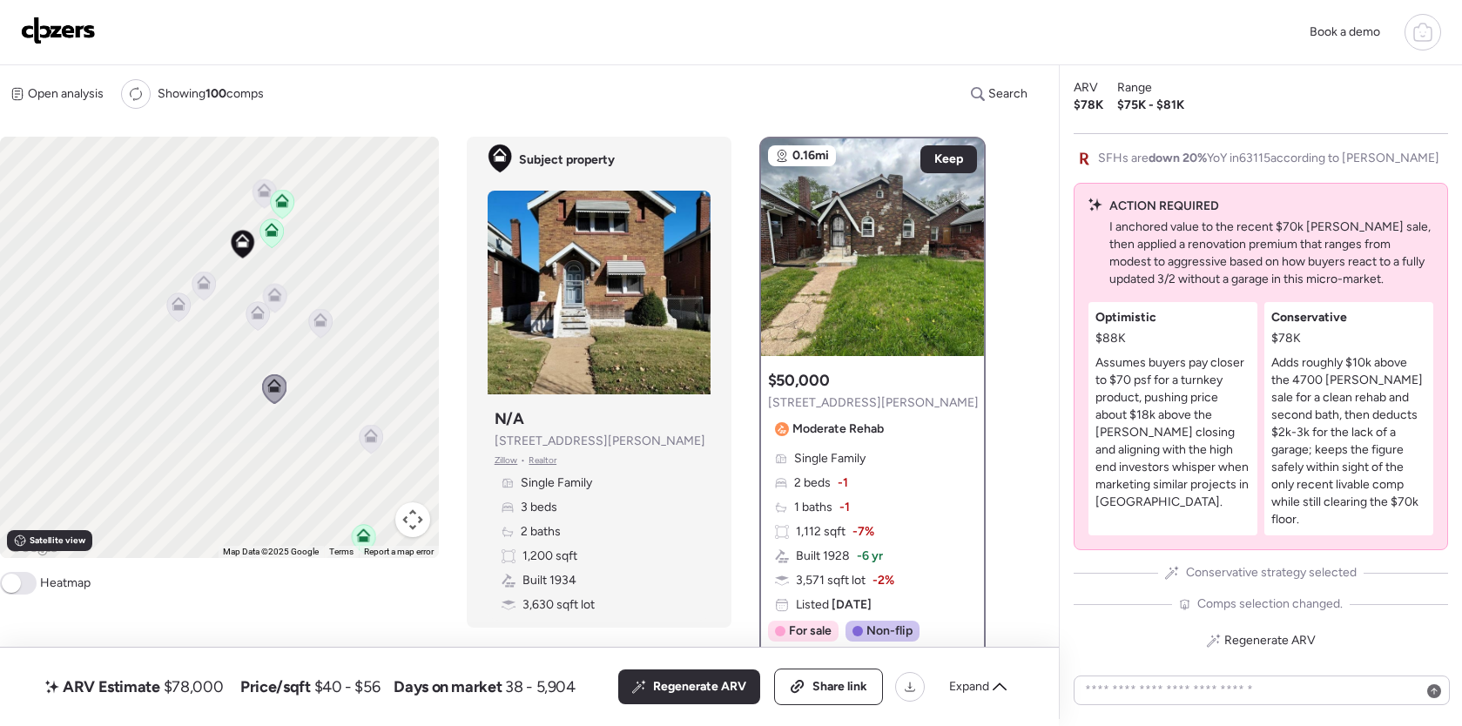
click at [254, 326] on icon at bounding box center [258, 316] width 24 height 29
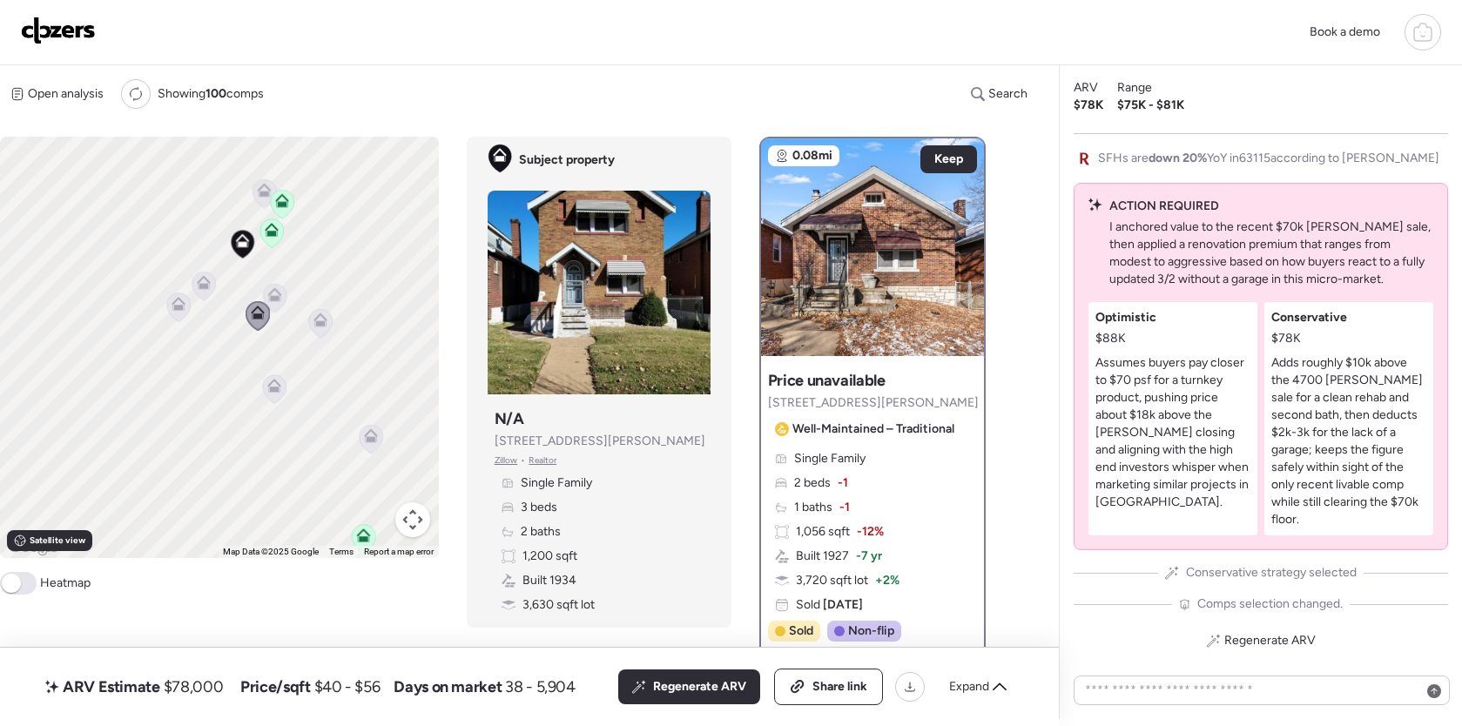
click at [279, 296] on icon at bounding box center [274, 295] width 14 height 14
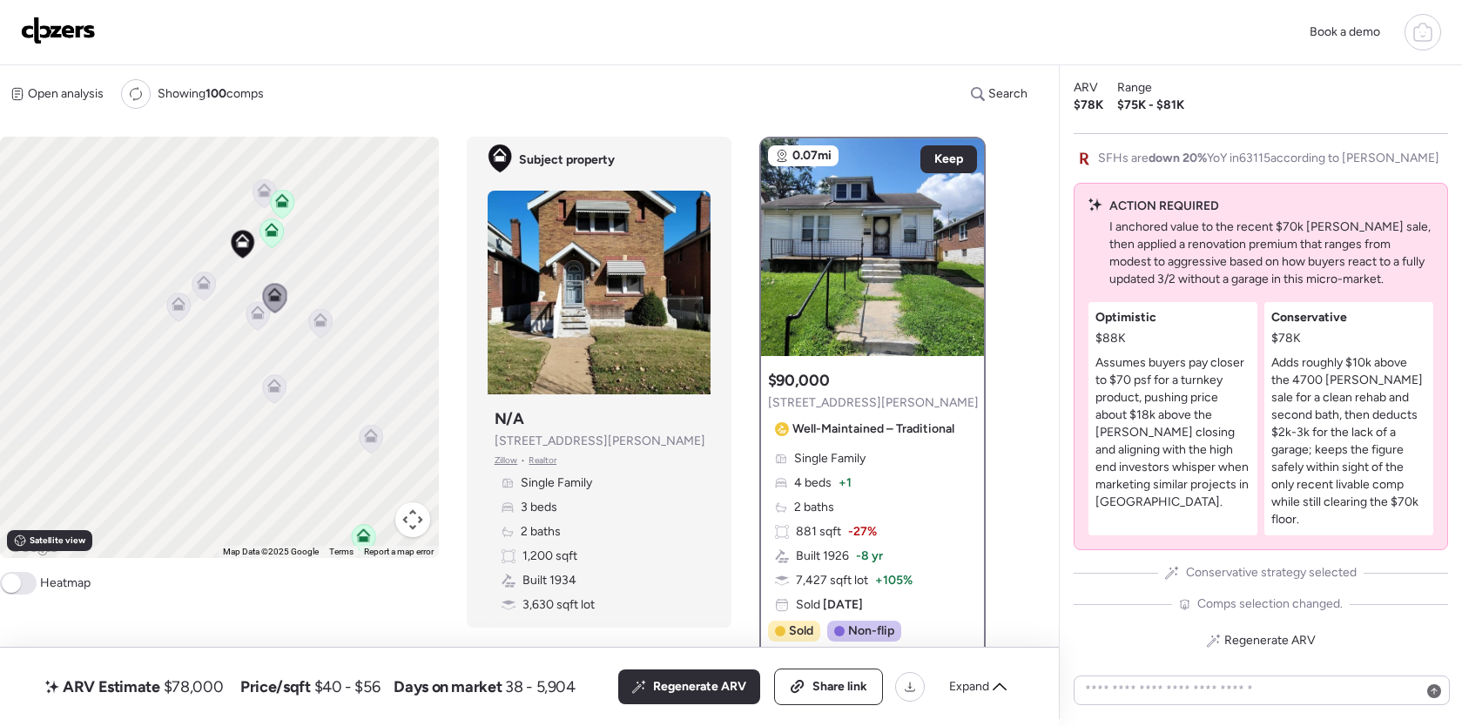
click at [262, 184] on icon at bounding box center [264, 193] width 24 height 29
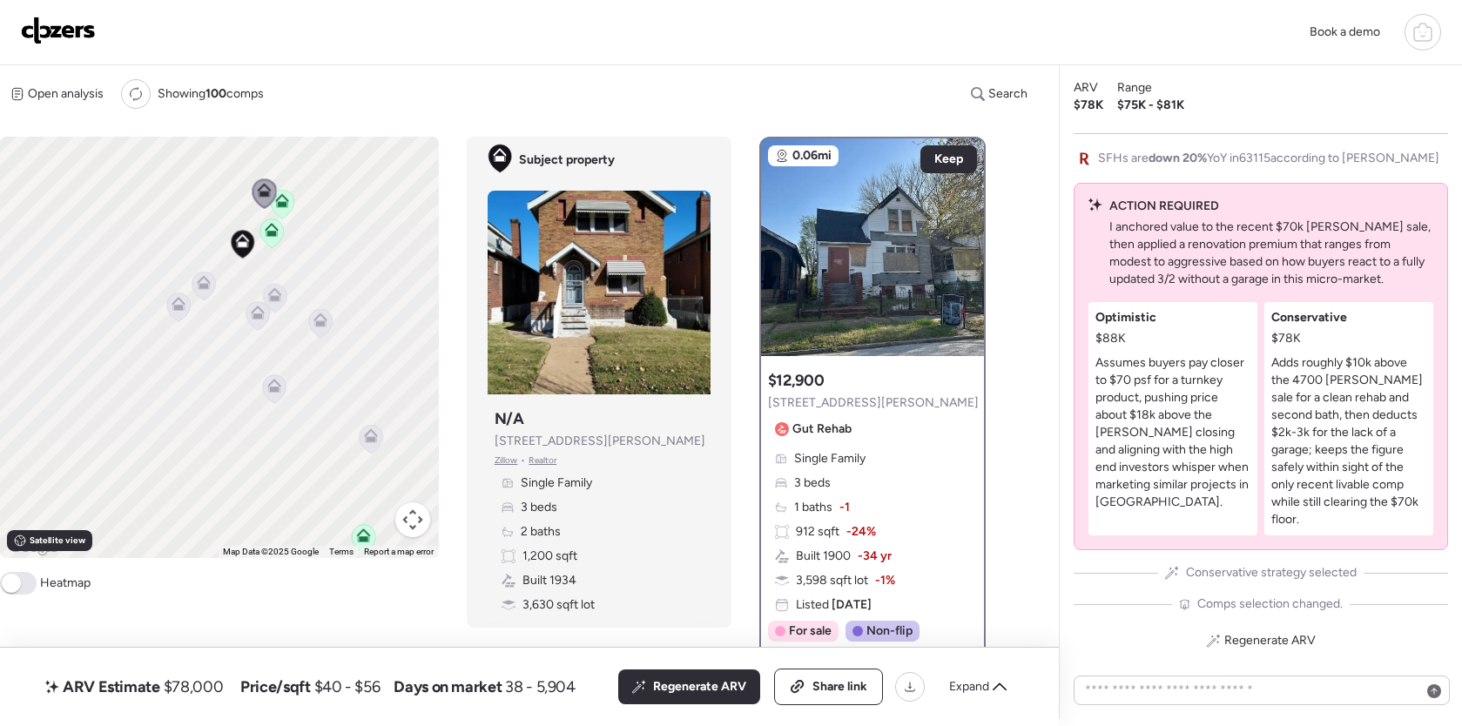
click at [199, 279] on icon at bounding box center [204, 283] width 14 height 14
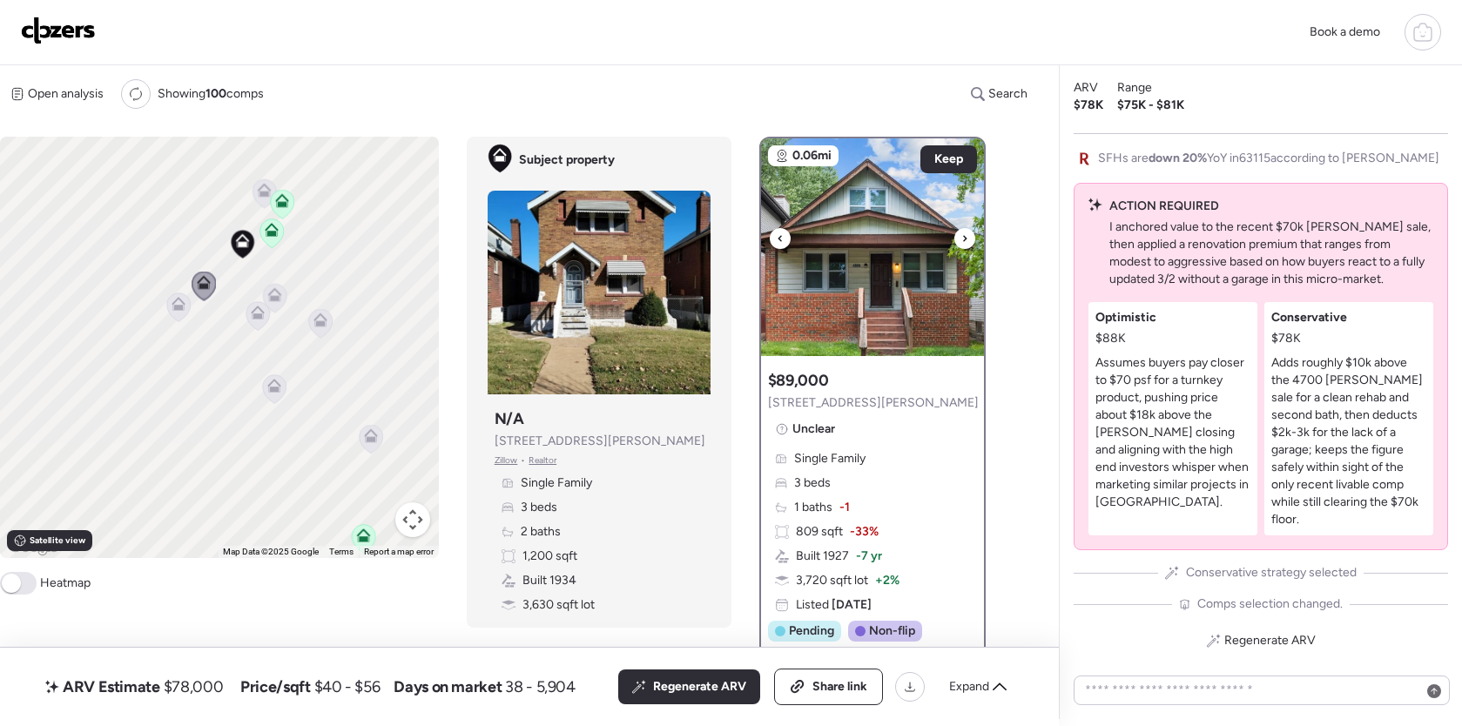
click at [962, 243] on icon at bounding box center [964, 238] width 7 height 21
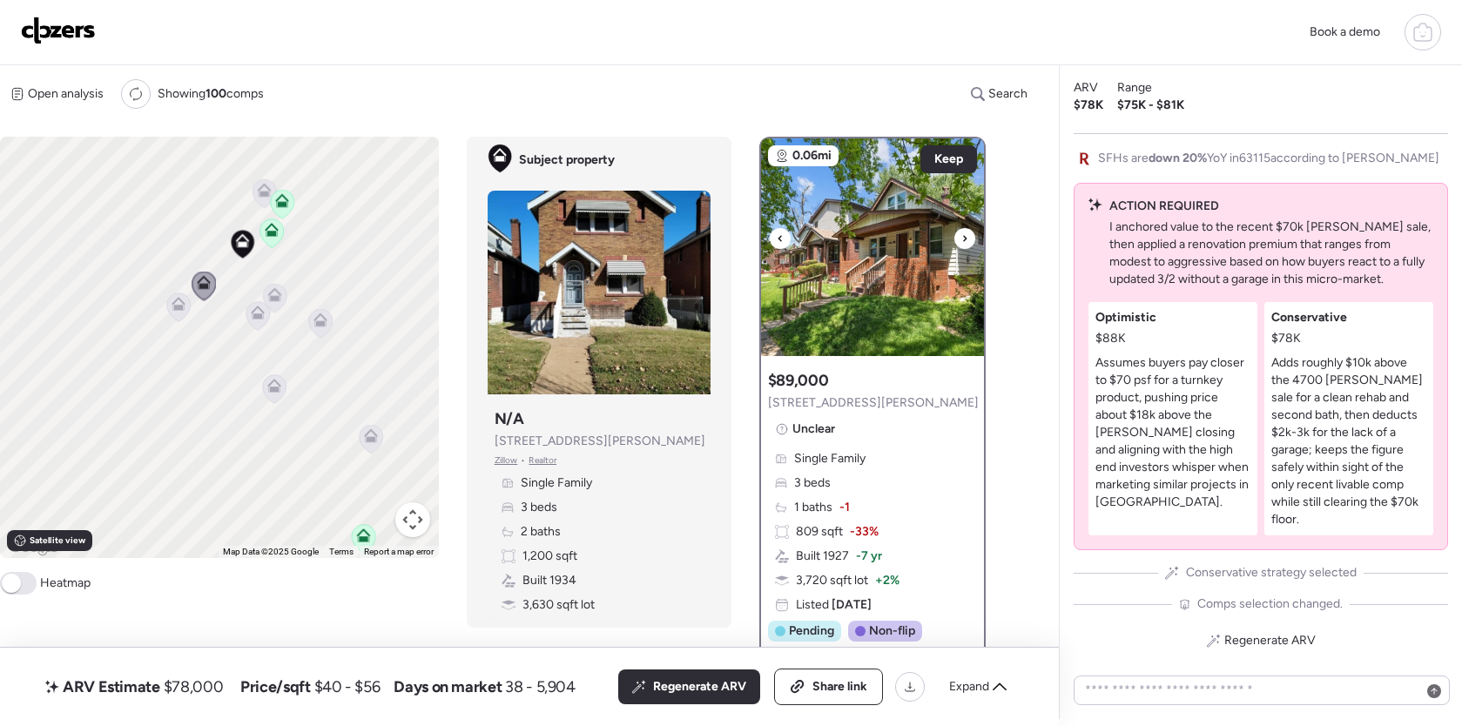
click at [964, 243] on icon at bounding box center [964, 238] width 7 height 21
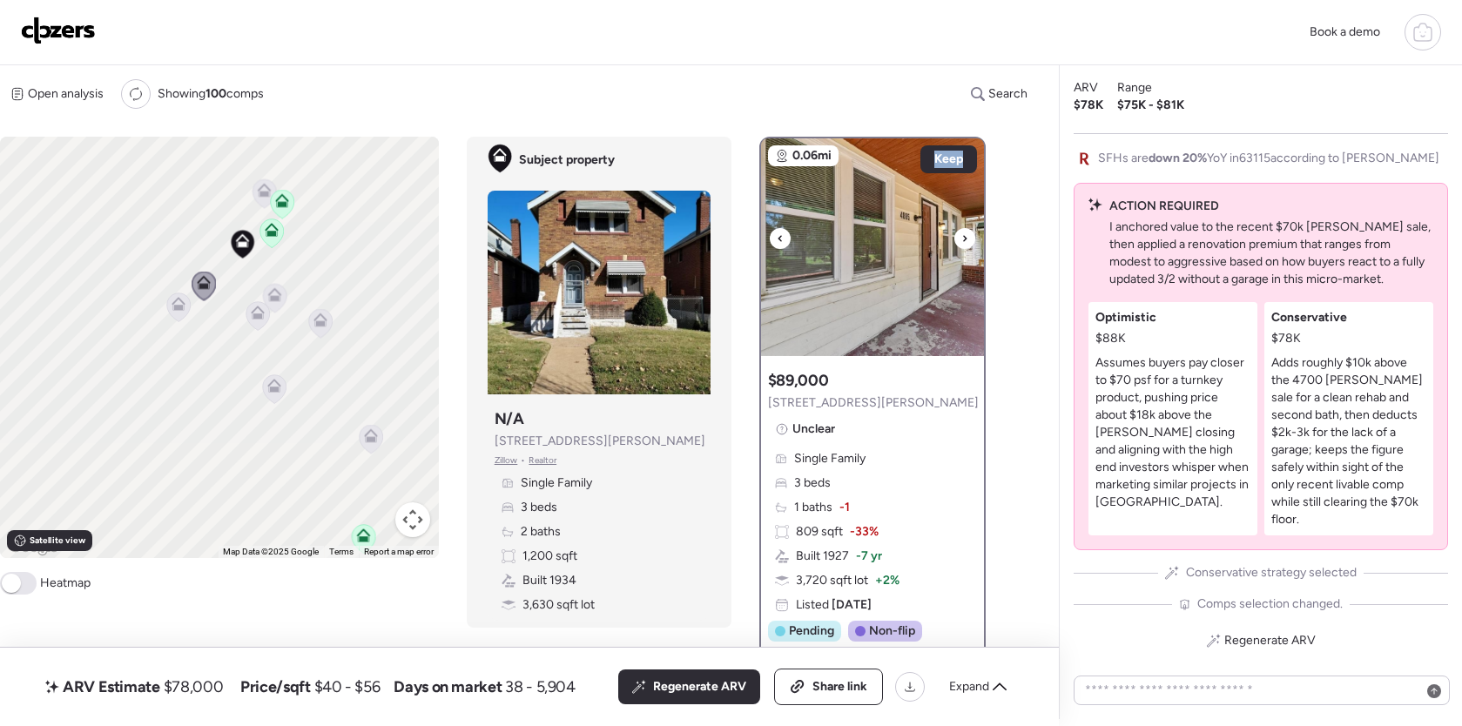
click at [964, 243] on icon at bounding box center [964, 238] width 7 height 21
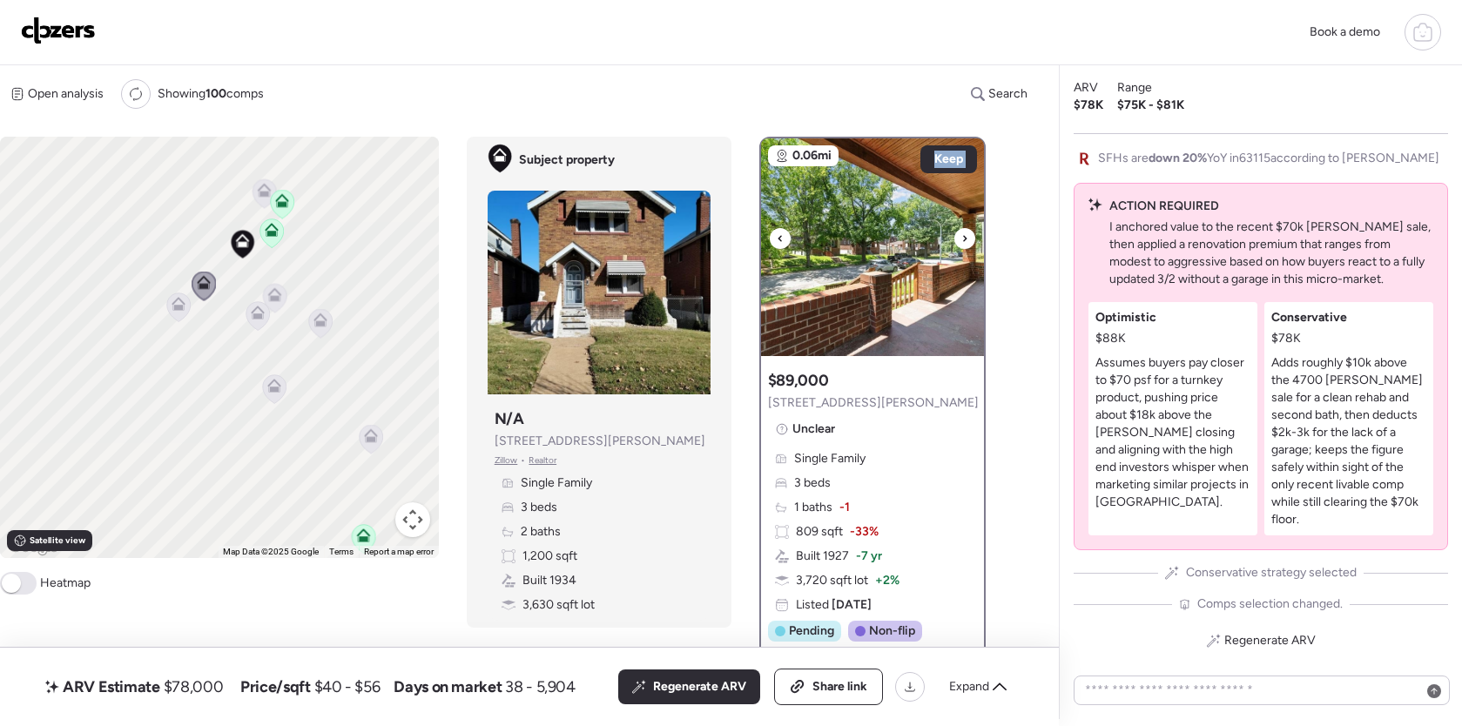
click at [964, 243] on icon at bounding box center [964, 238] width 7 height 21
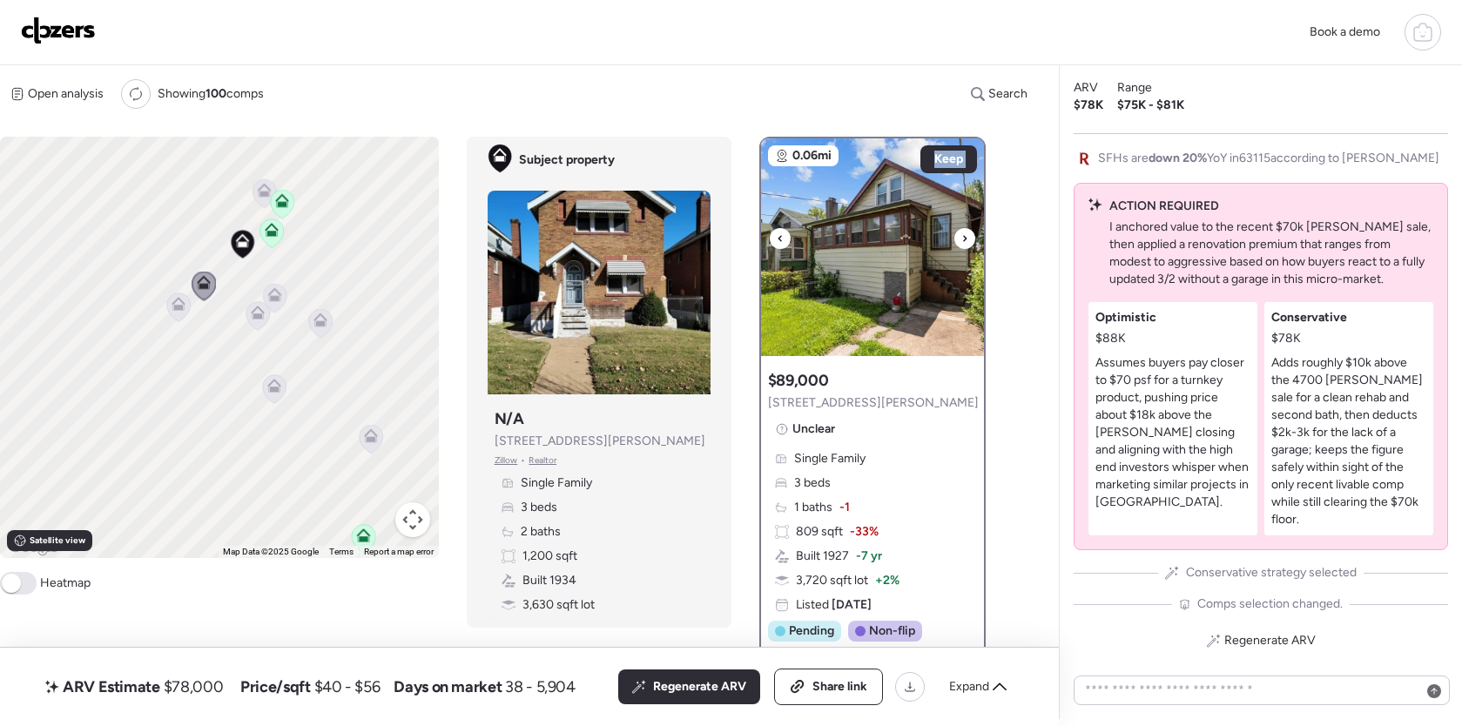
click at [964, 243] on icon at bounding box center [964, 238] width 7 height 21
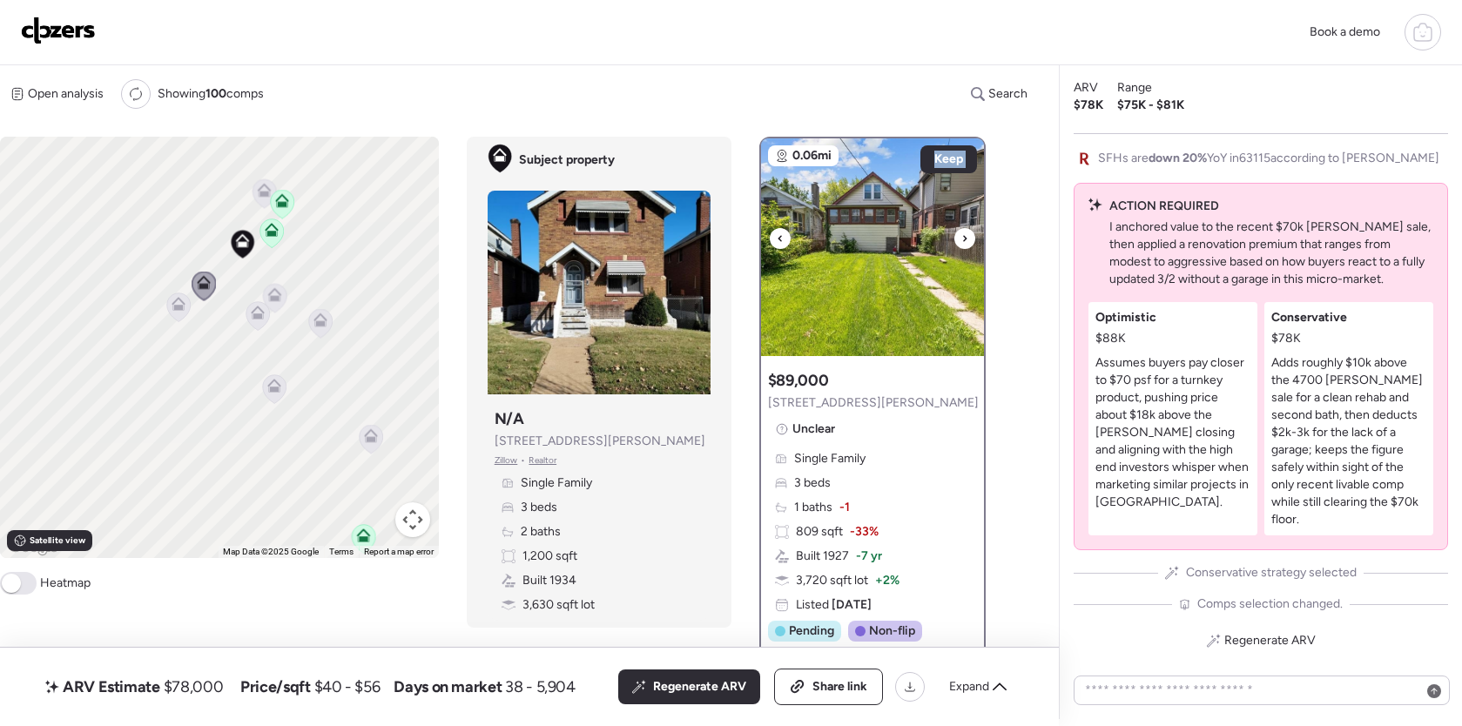
click at [964, 243] on icon at bounding box center [964, 238] width 7 height 21
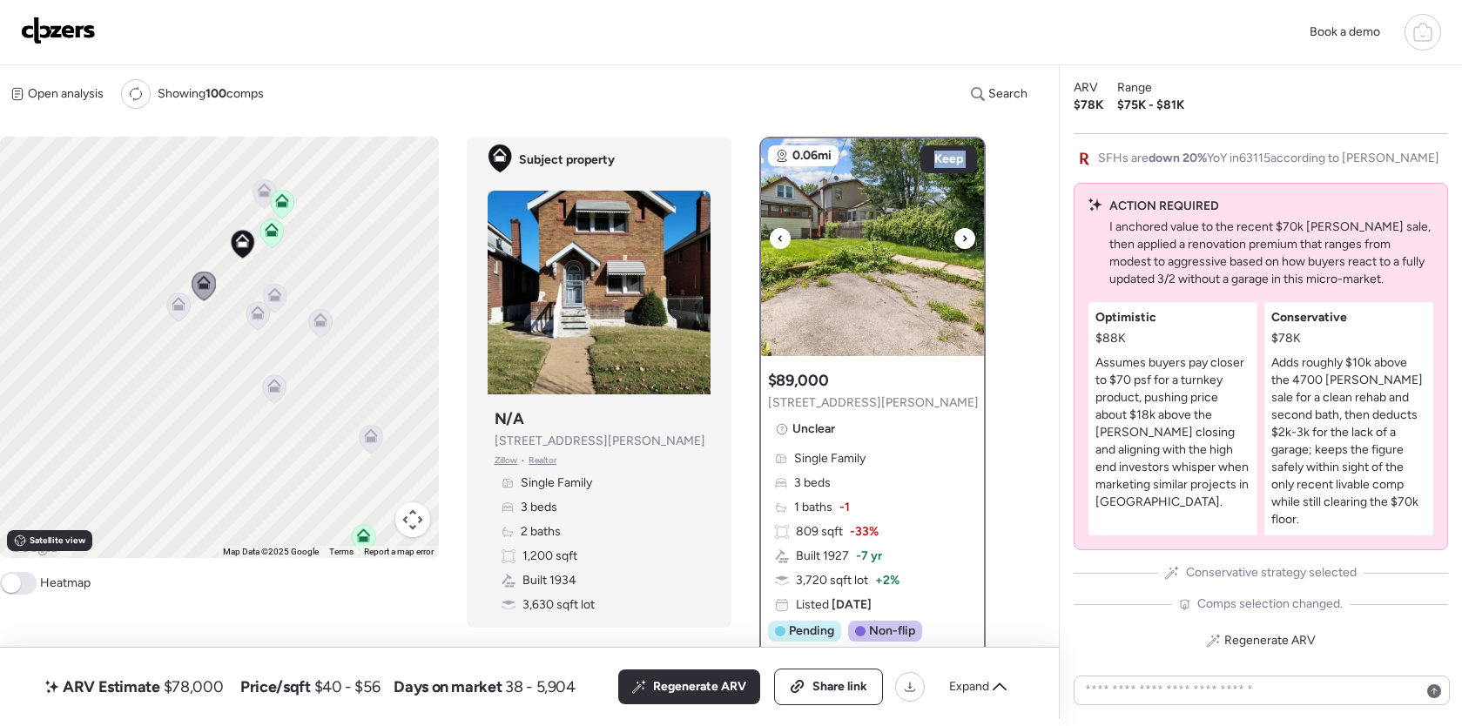
click at [964, 243] on icon at bounding box center [964, 238] width 7 height 21
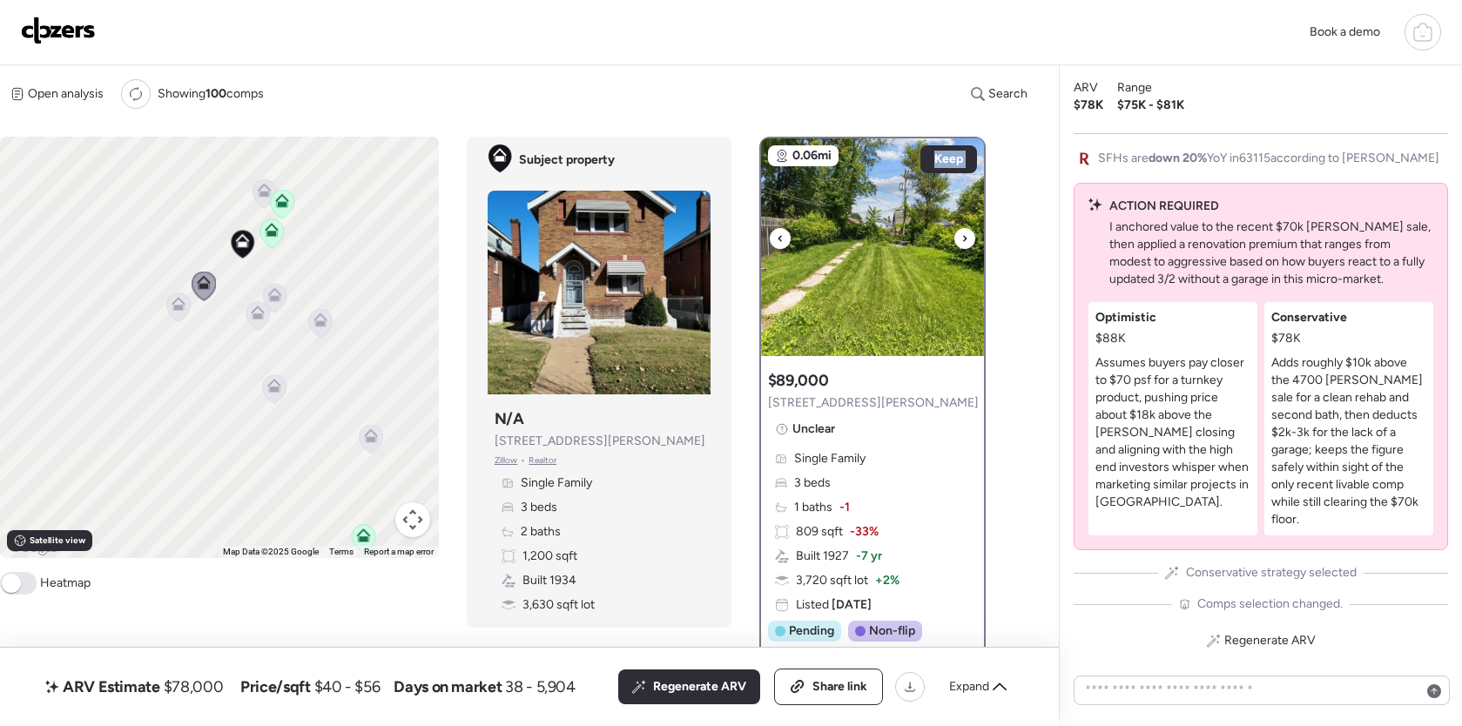
click at [964, 243] on icon at bounding box center [964, 238] width 7 height 21
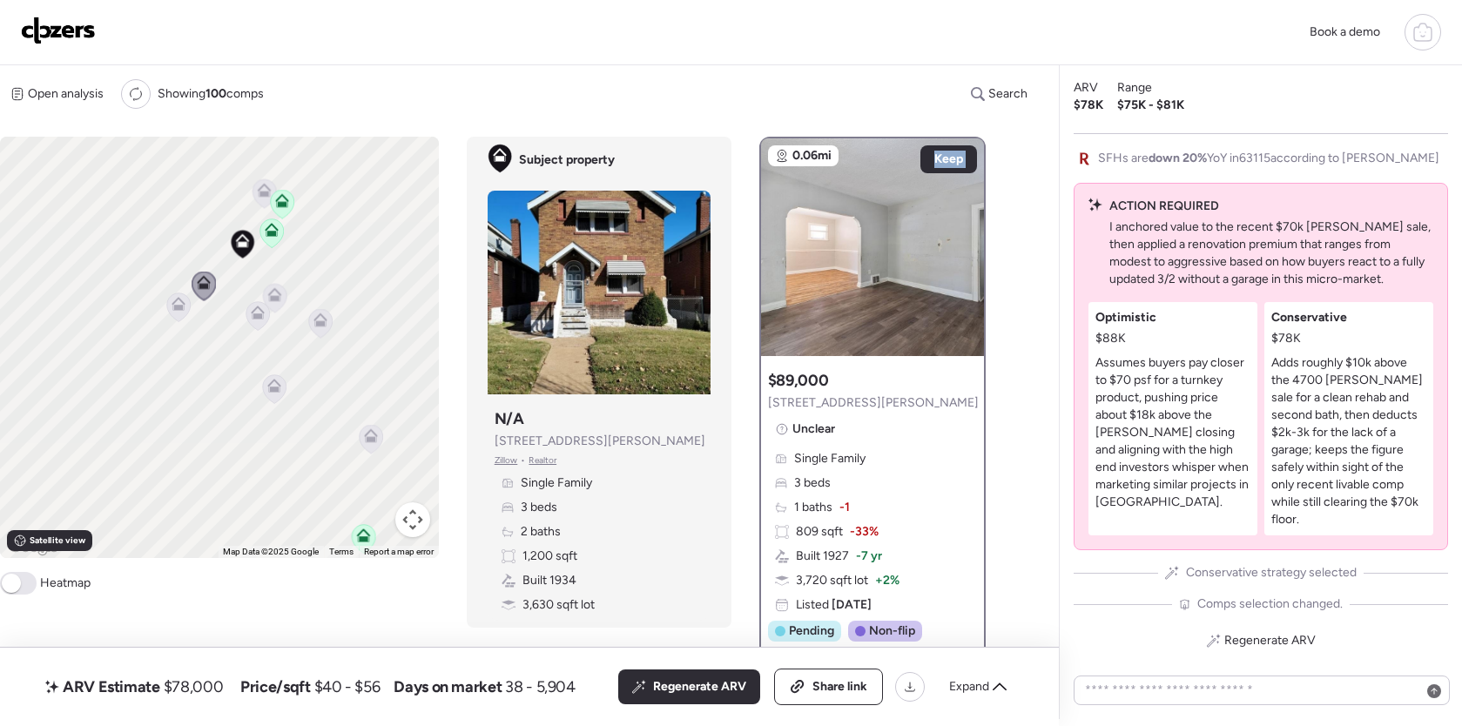
click at [175, 309] on icon at bounding box center [177, 307] width 11 height 5
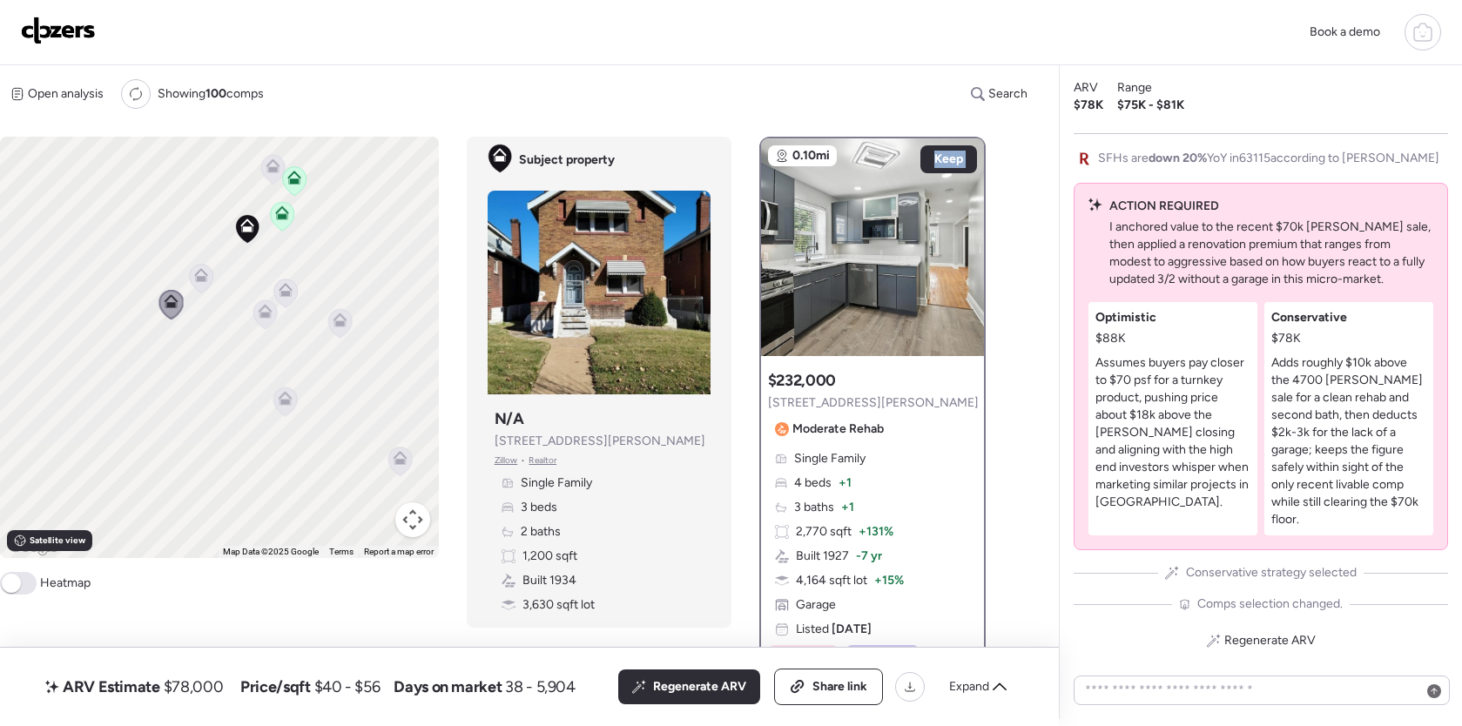
click at [288, 402] on icon at bounding box center [284, 402] width 11 height 5
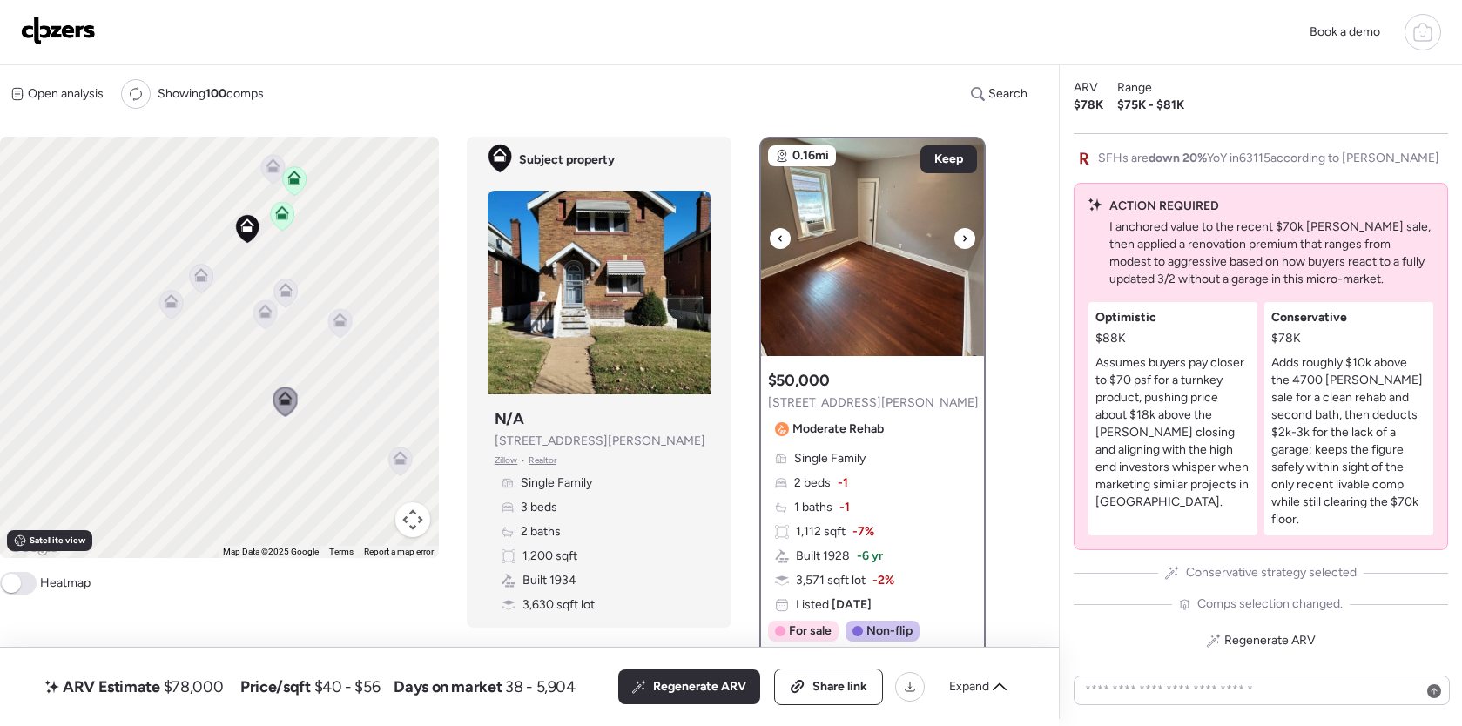
click at [968, 238] on div at bounding box center [964, 238] width 21 height 21
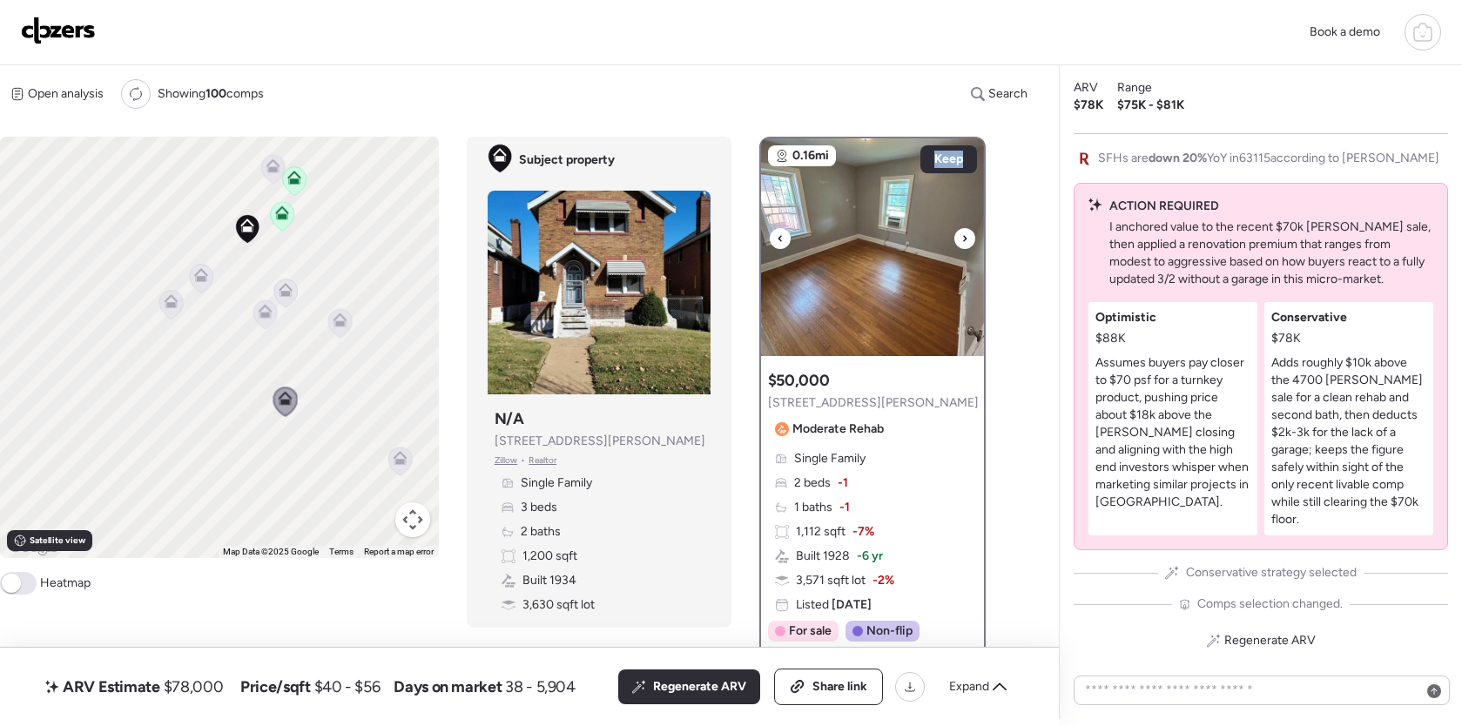
click at [968, 238] on div at bounding box center [964, 238] width 21 height 21
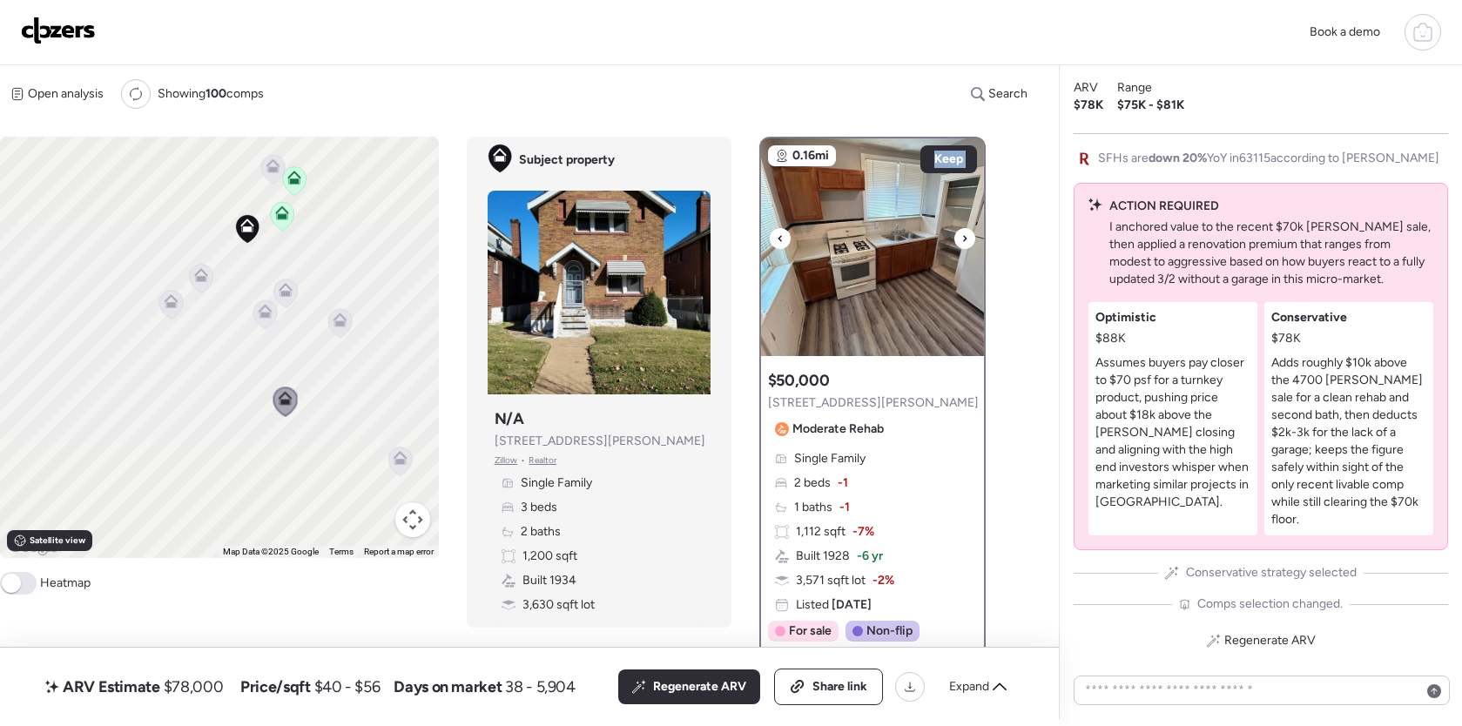
click at [968, 238] on div at bounding box center [964, 238] width 21 height 21
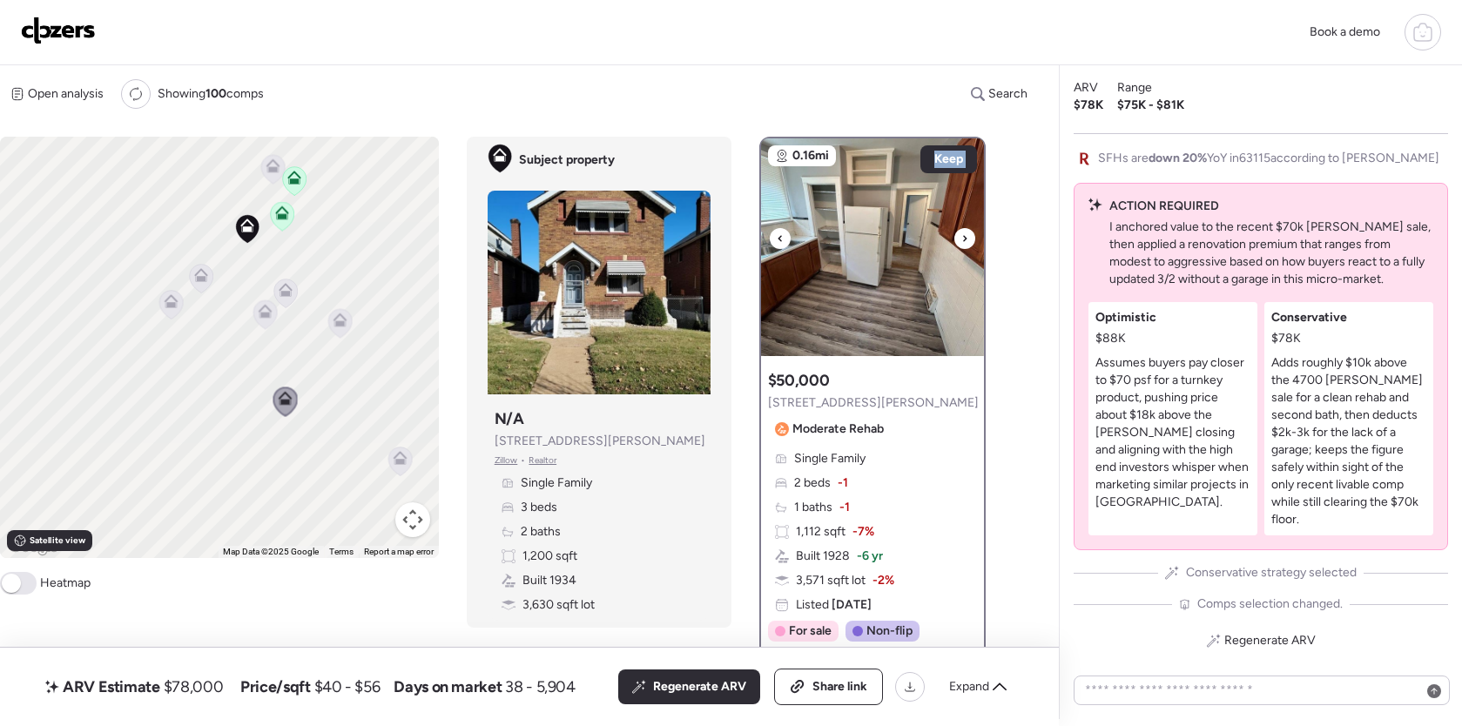
click at [968, 238] on div at bounding box center [964, 238] width 21 height 21
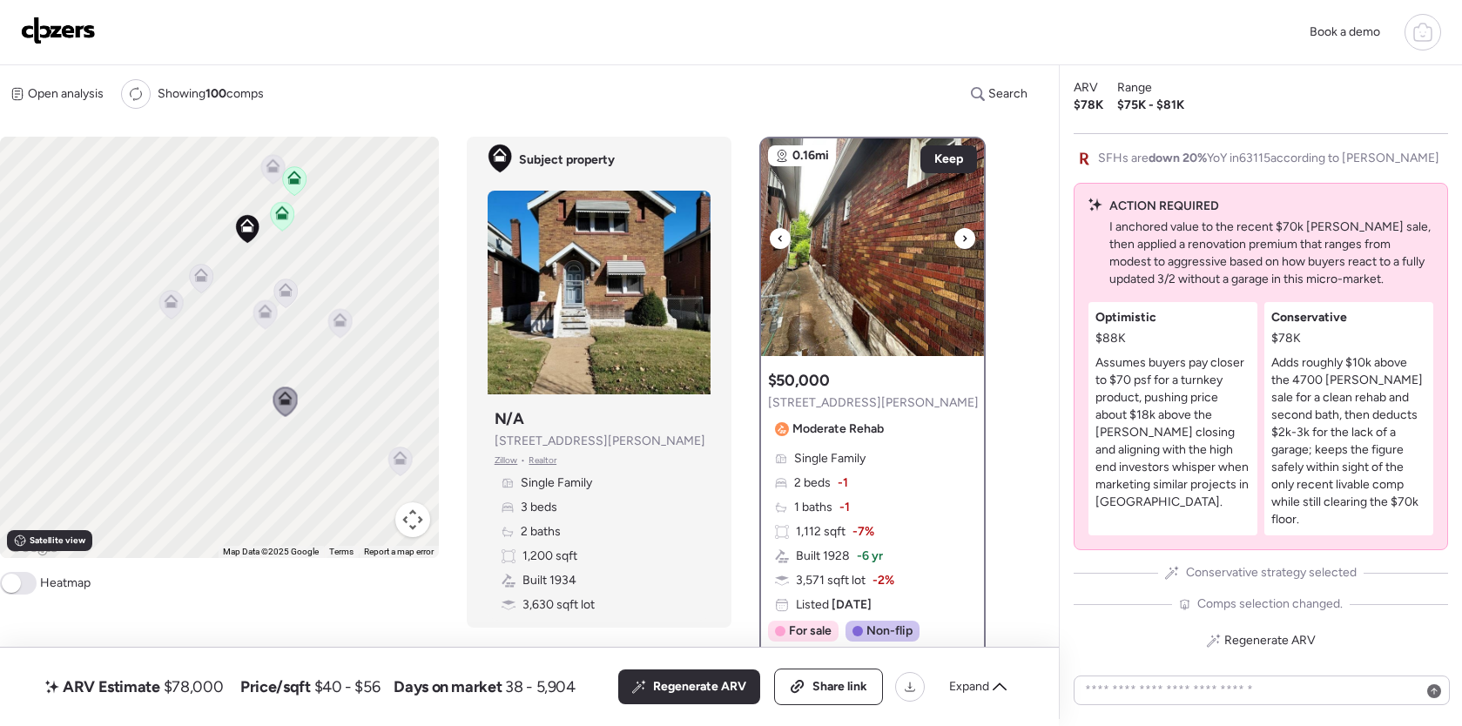
click at [968, 238] on div at bounding box center [964, 238] width 21 height 21
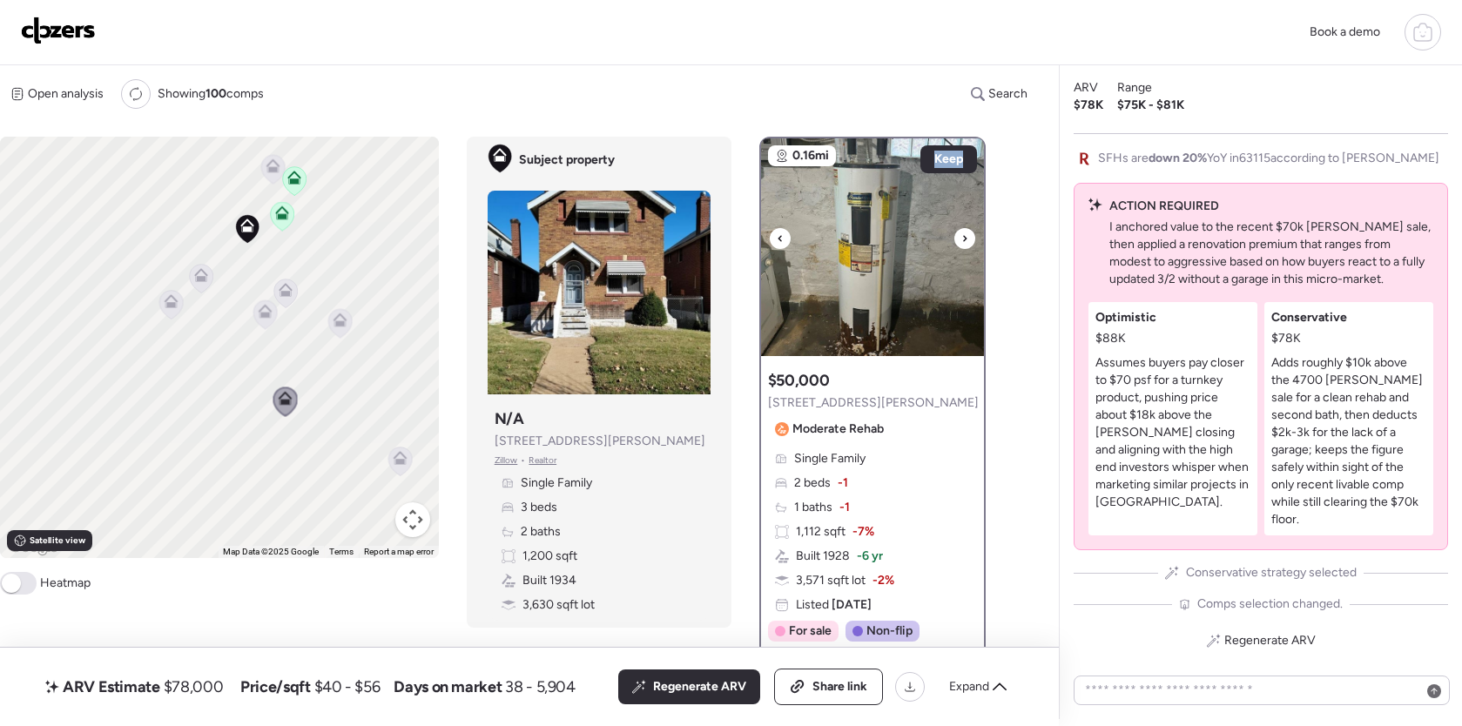
click at [968, 238] on div at bounding box center [964, 238] width 21 height 21
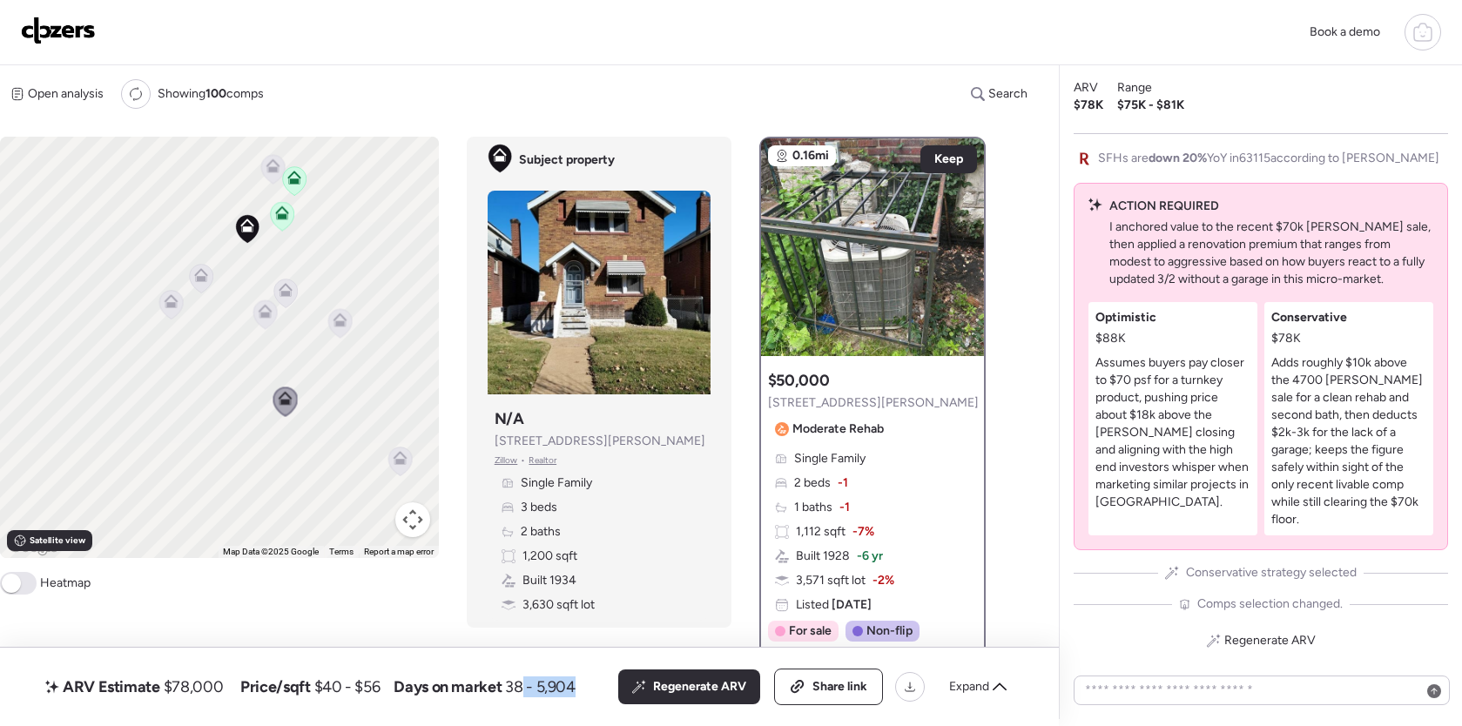
drag, startPoint x: 578, startPoint y: 695, endPoint x: 515, endPoint y: 684, distance: 64.4
click at [517, 684] on div "ARV Estimate $78,000 Price/sqft $40 - $56 Days on market 38 - 5,904 All (3) ARV…" at bounding box center [529, 687] width 975 height 37
click at [514, 684] on span "38 - 5,904" at bounding box center [540, 687] width 70 height 21
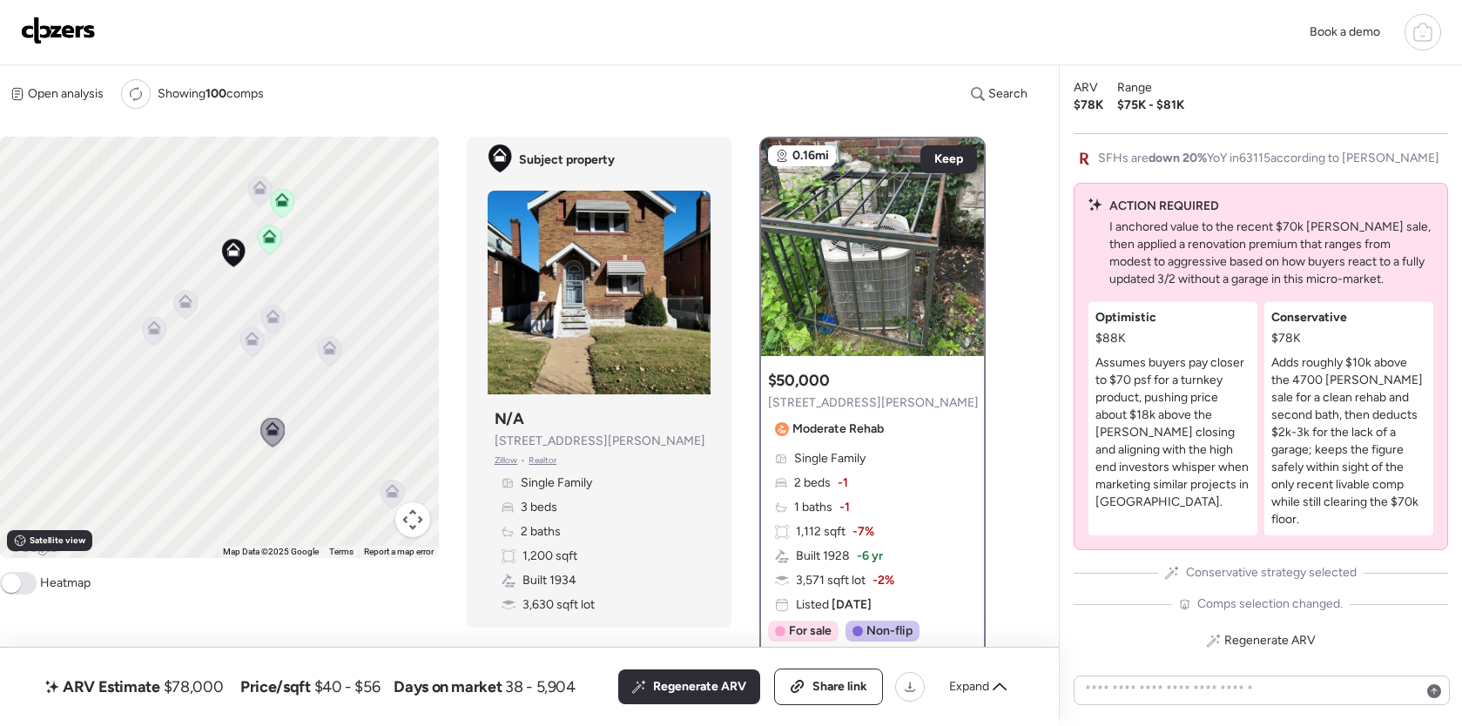
drag, startPoint x: 343, startPoint y: 322, endPoint x: 328, endPoint y: 345, distance: 27.0
click at [328, 345] on div "To activate drag with keyboard, press Alt + Enter. Once in keyboard drag state,…" at bounding box center [219, 347] width 439 height 421
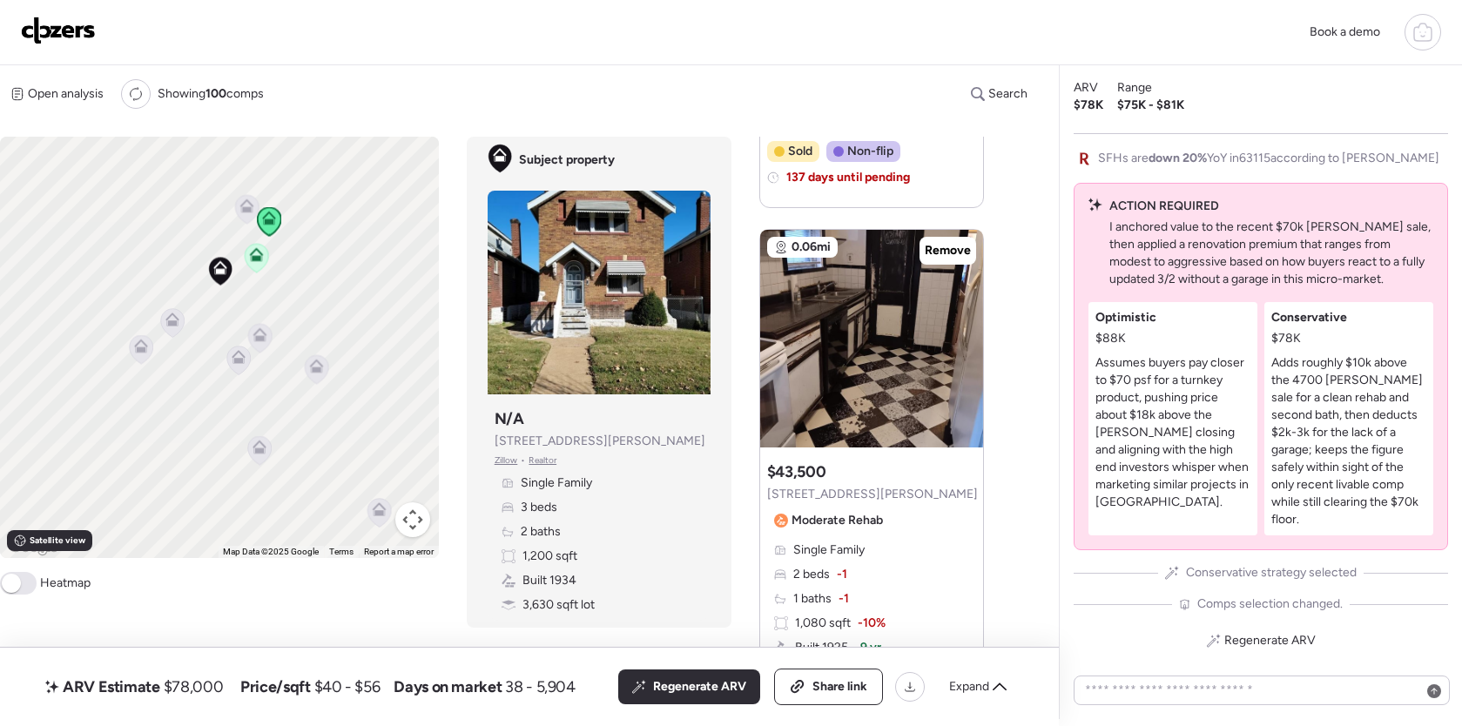
scroll to position [1700, 0]
click at [51, 31] on img at bounding box center [58, 31] width 75 height 28
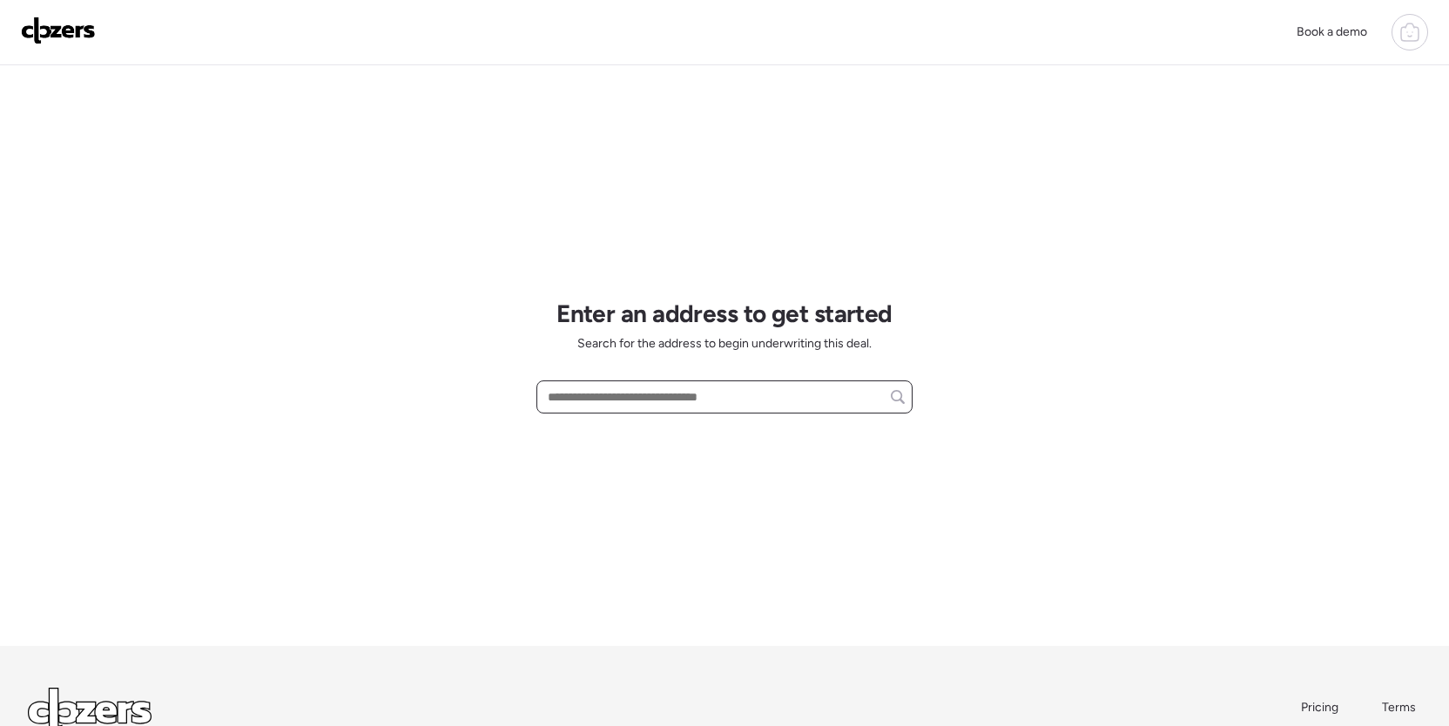
click at [639, 392] on input "text" at bounding box center [724, 397] width 360 height 24
paste input "**********"
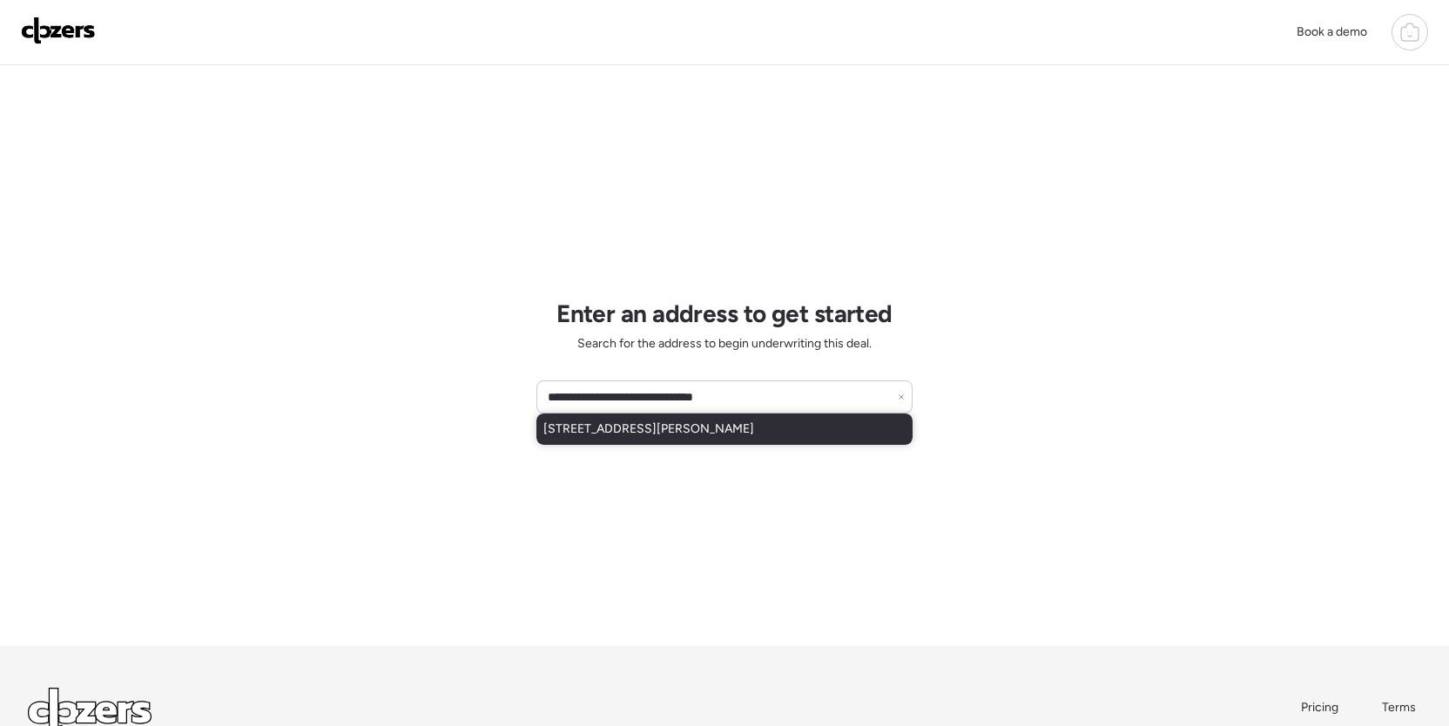
click at [672, 428] on span "[STREET_ADDRESS][PERSON_NAME]" at bounding box center [648, 429] width 211 height 17
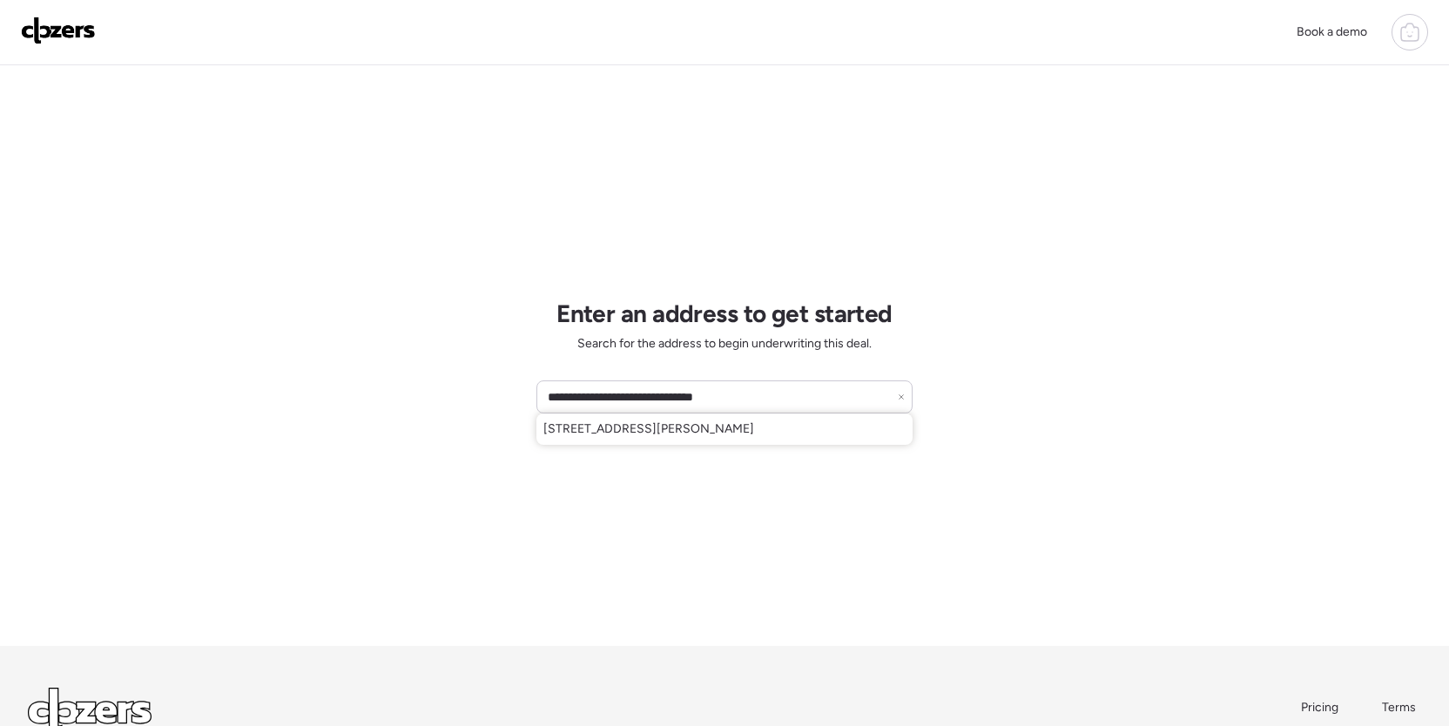
type input "**********"
